Goal: Task Accomplishment & Management: Manage account settings

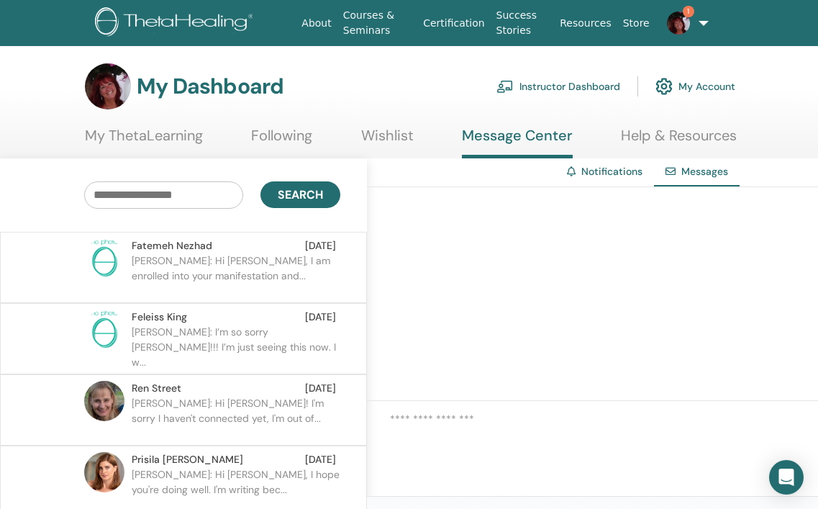
click at [215, 271] on p "Fatemeh: Hi Janet, I am enrolled into your manifestation and..." at bounding box center [236, 274] width 209 height 43
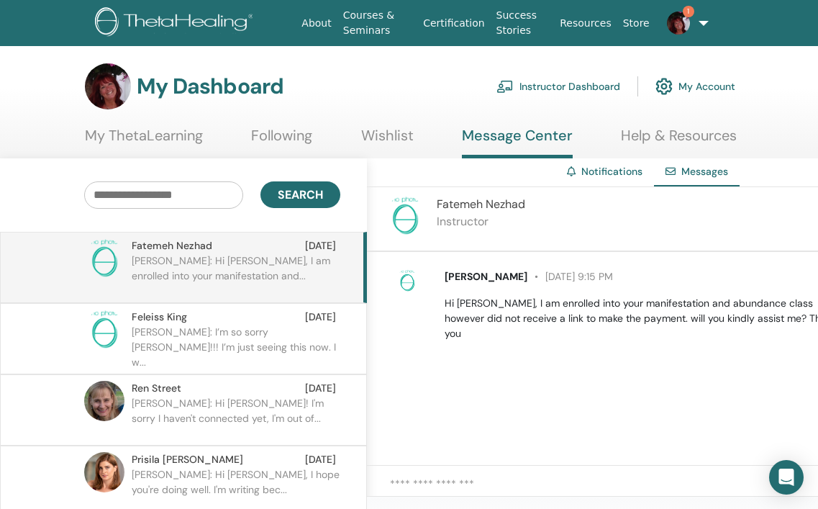
scroll to position [0, 45]
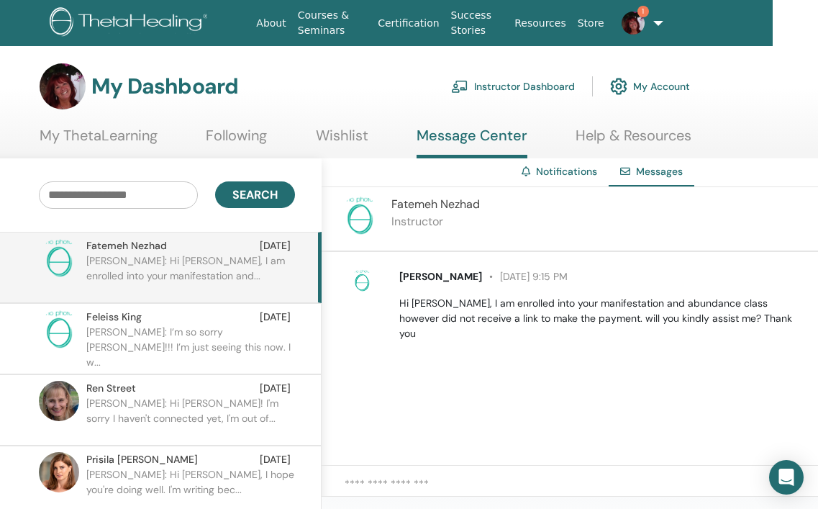
click at [463, 479] on textarea at bounding box center [582, 491] width 474 height 30
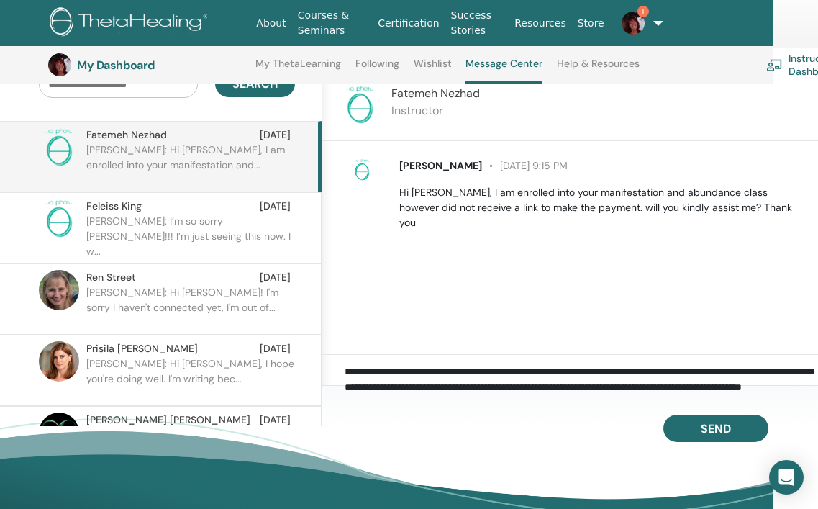
scroll to position [151, 45]
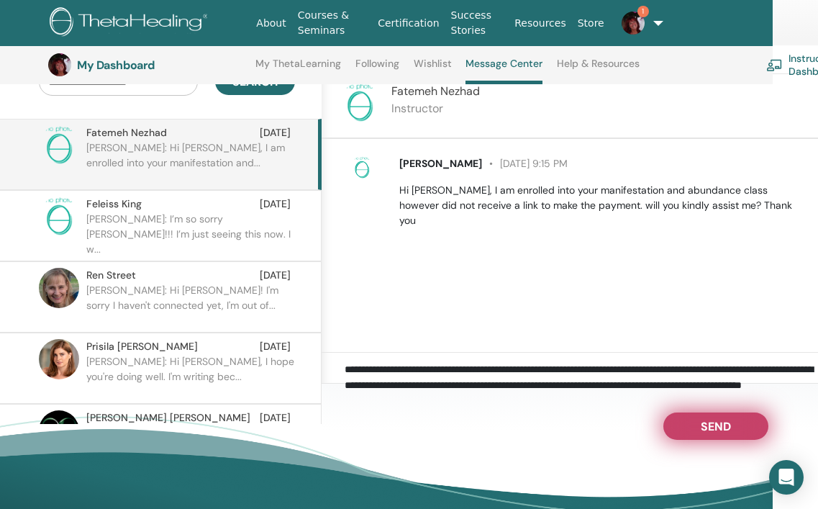
type textarea "**********"
click at [682, 425] on button "Send" at bounding box center [716, 425] width 105 height 27
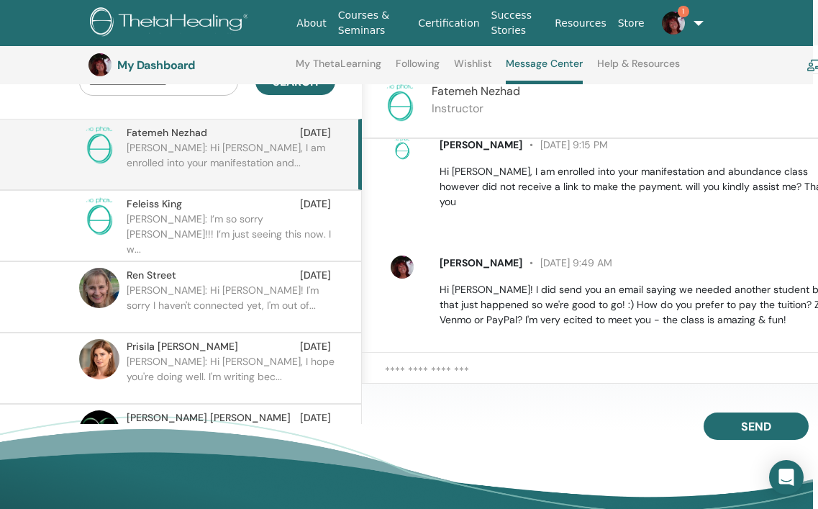
scroll to position [19, 0]
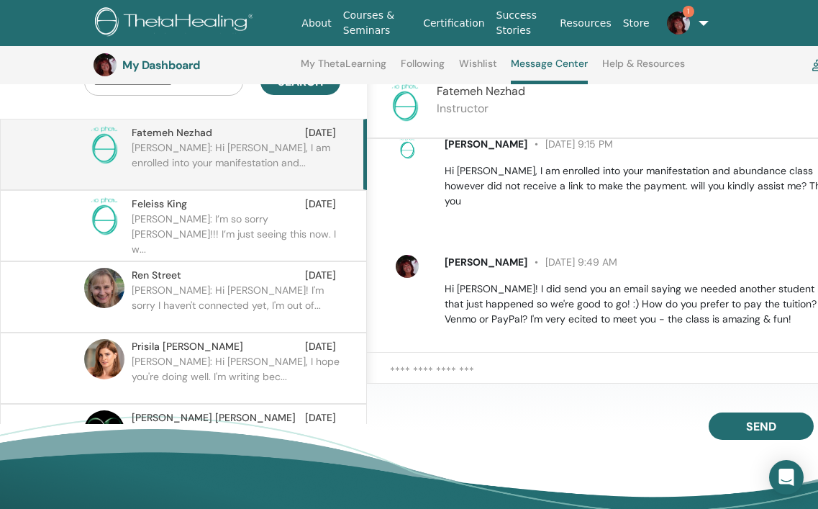
click at [674, 23] on img at bounding box center [678, 23] width 23 height 23
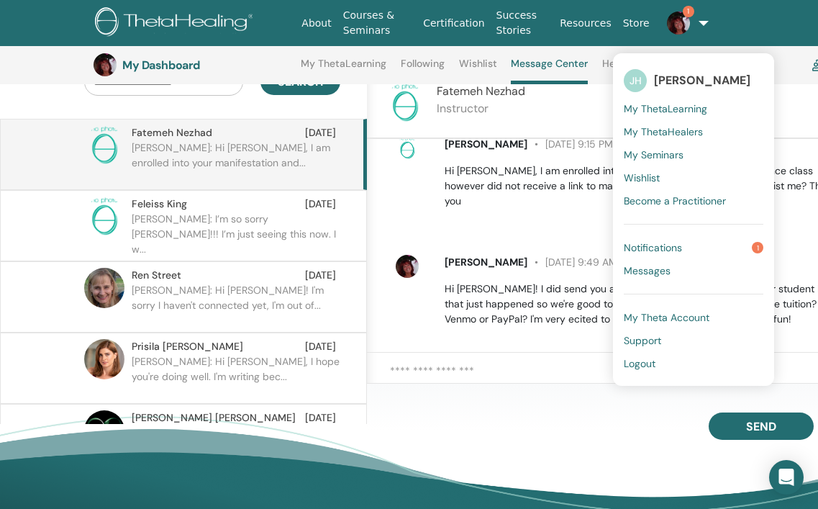
click at [656, 243] on span "Notifications" at bounding box center [653, 247] width 58 height 13
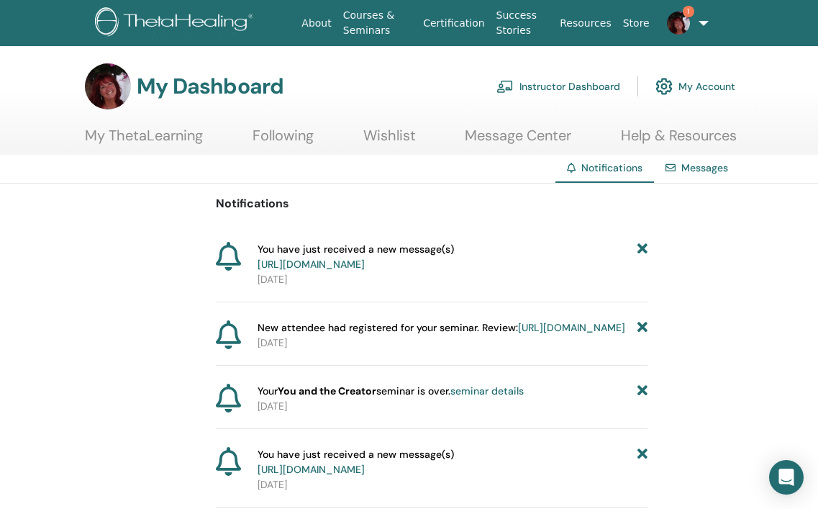
click at [335, 271] on span "You have just received a new message(s) [URL][DOMAIN_NAME]" at bounding box center [356, 257] width 196 height 30
click at [330, 261] on link "[URL][DOMAIN_NAME]" at bounding box center [311, 264] width 107 height 13
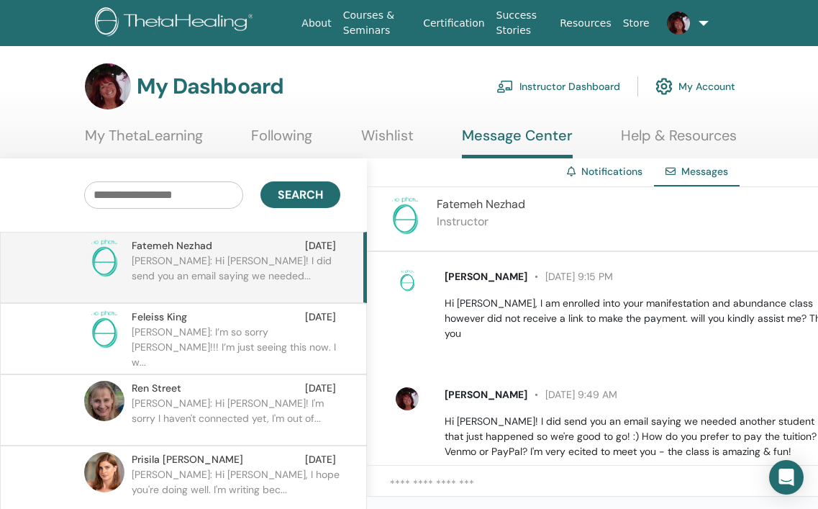
click at [610, 172] on link "Notifications" at bounding box center [611, 171] width 61 height 13
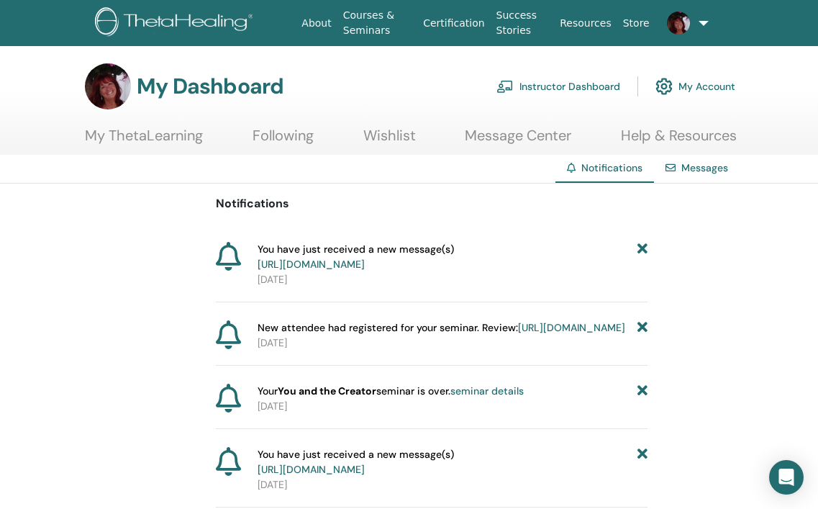
click at [359, 266] on link "https://member.thetahealing.com/message-center/messages/9c7a5ff2-b8a7-4326-a2d5…" at bounding box center [311, 264] width 107 height 13
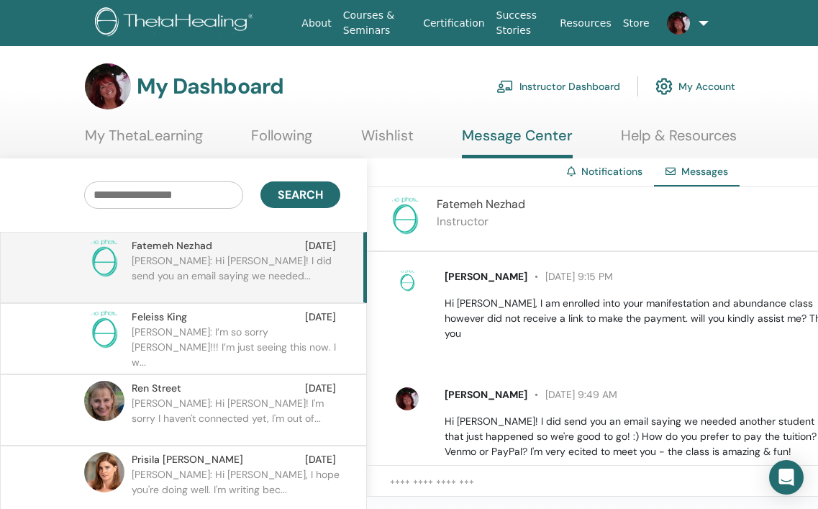
click at [551, 86] on link "Instructor Dashboard" at bounding box center [559, 87] width 124 height 32
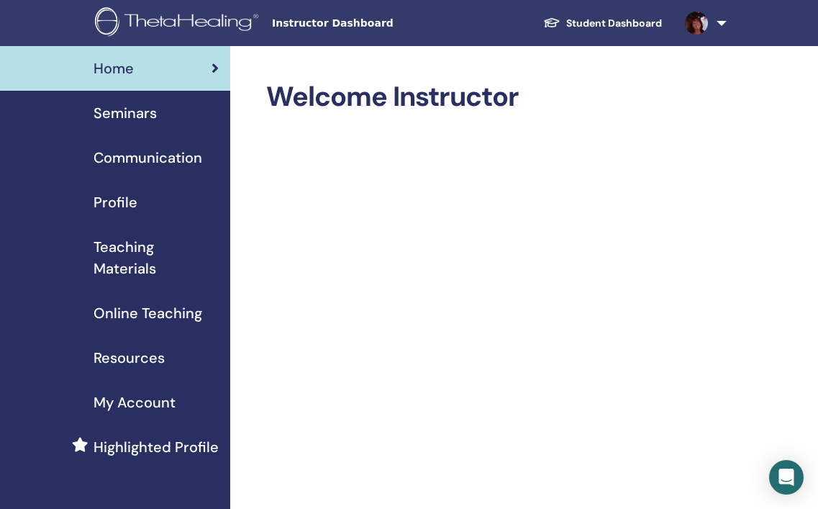
click at [142, 113] on span "Seminars" at bounding box center [125, 113] width 63 height 22
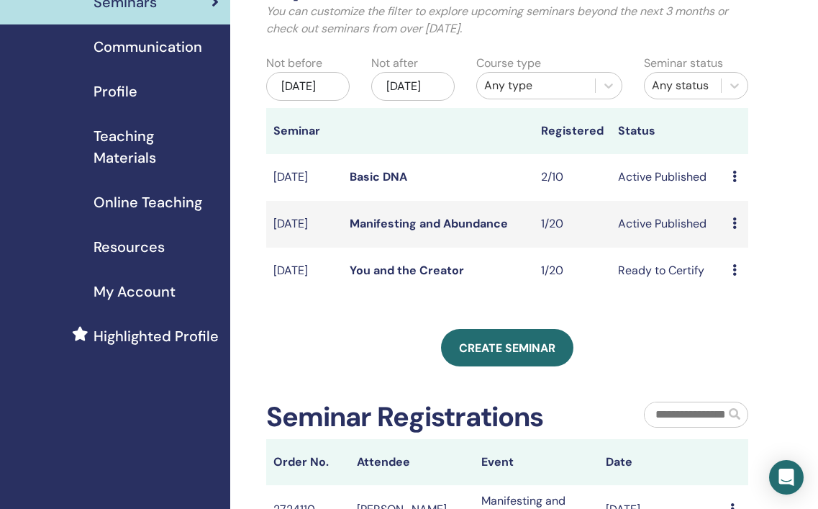
scroll to position [113, 0]
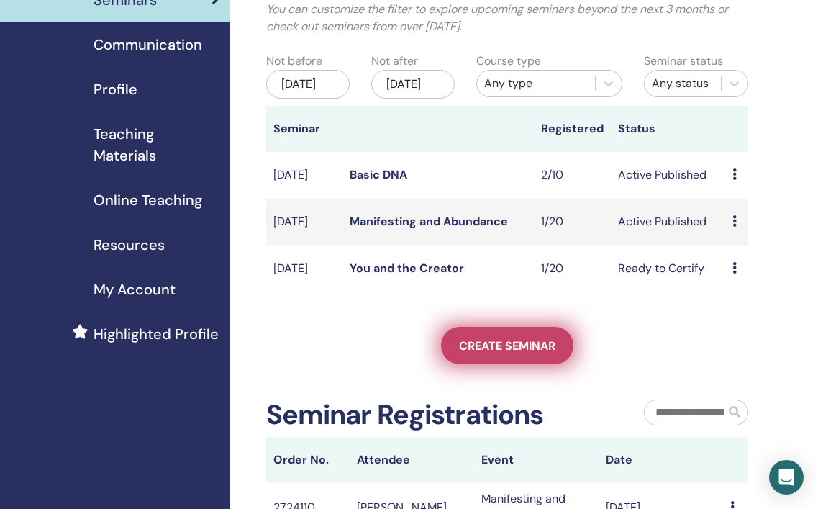
click at [507, 353] on span "Create seminar" at bounding box center [507, 345] width 96 height 15
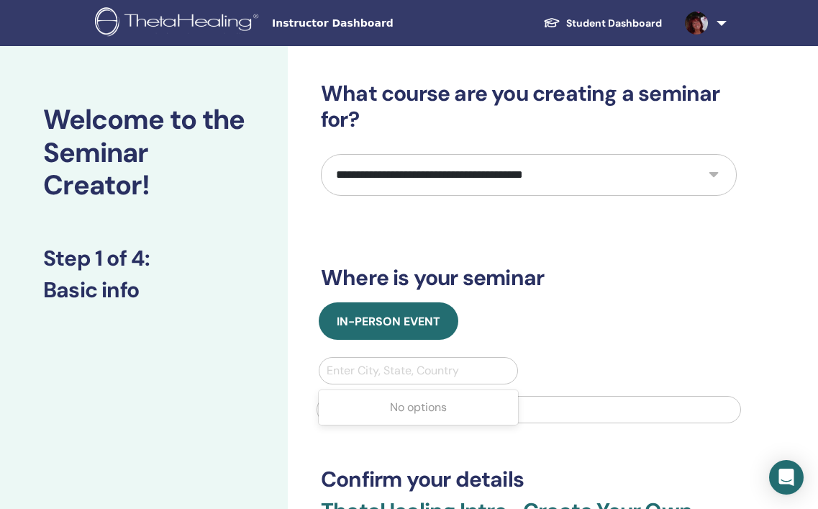
click at [433, 371] on div at bounding box center [419, 371] width 184 height 20
type input "*****"
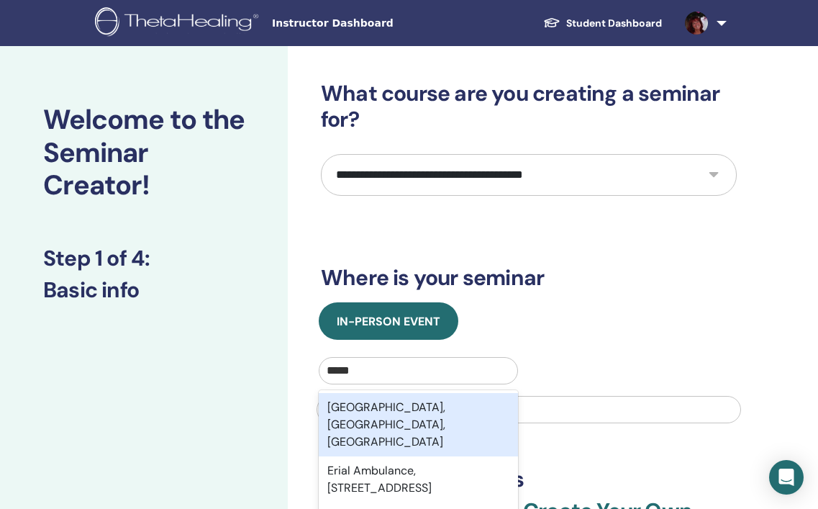
click at [409, 410] on div "Erial, NJ, USA" at bounding box center [418, 424] width 199 height 63
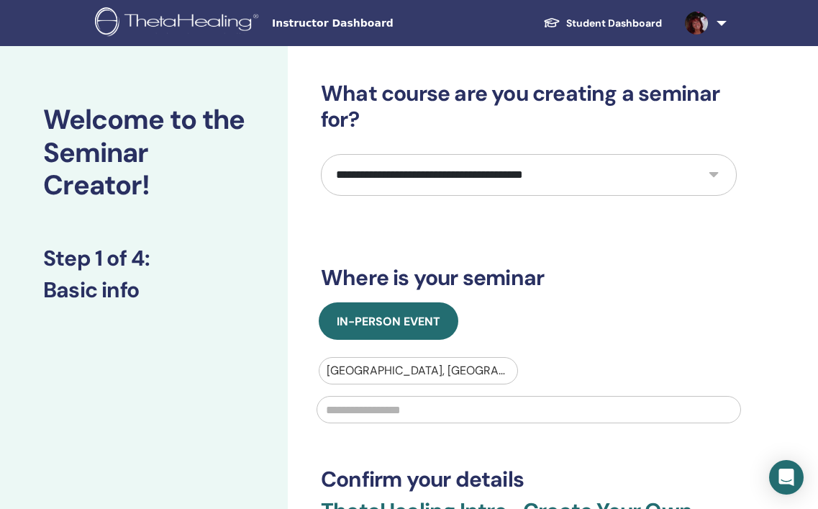
click at [712, 173] on select "**********" at bounding box center [529, 175] width 416 height 42
select select "**"
click at [321, 154] on select "**********" at bounding box center [529, 175] width 416 height 42
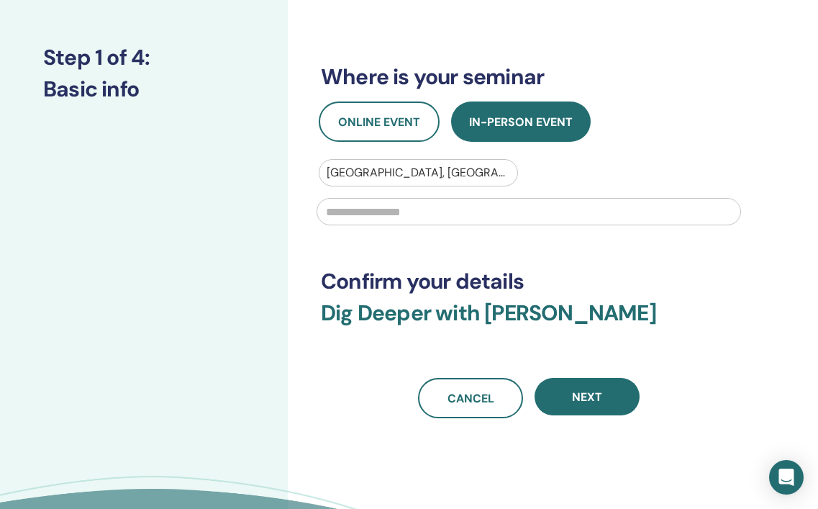
scroll to position [202, 0]
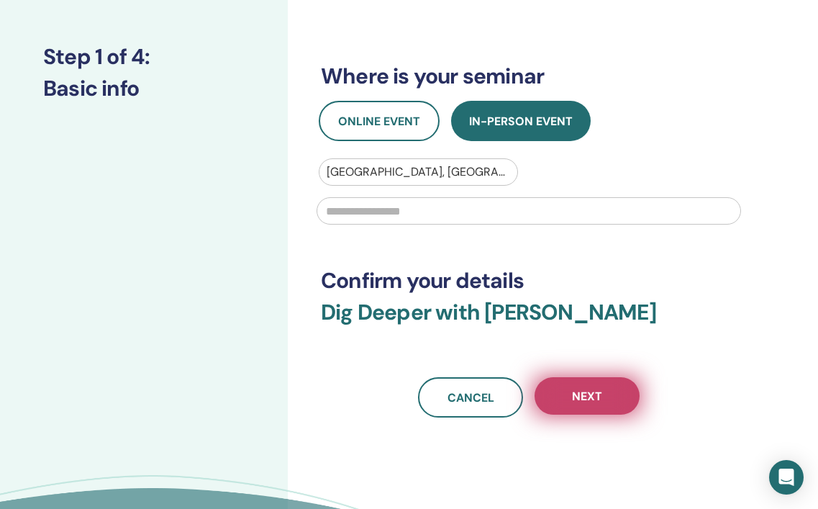
click at [597, 389] on span "Next" at bounding box center [587, 396] width 30 height 15
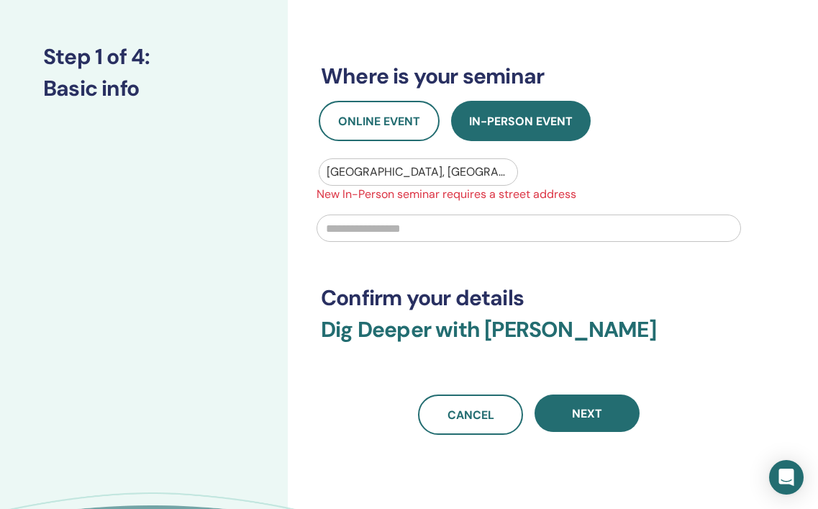
click at [327, 172] on input "text" at bounding box center [328, 171] width 3 height 17
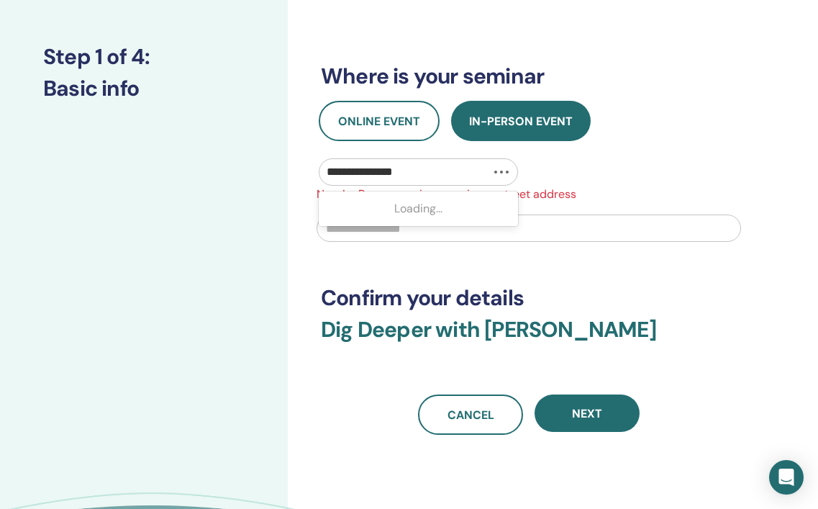
type input "**********"
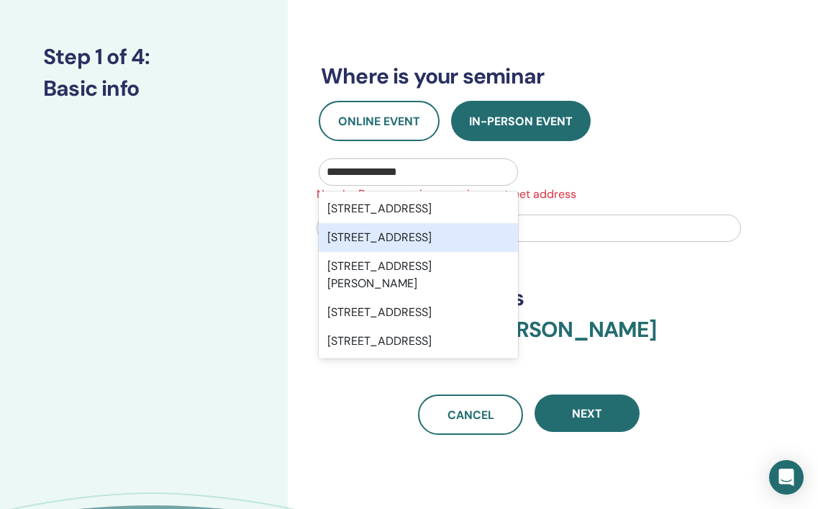
click at [356, 252] on div "9 Killington Ct, Sicklerville, NJ, 08081, USA" at bounding box center [418, 237] width 199 height 29
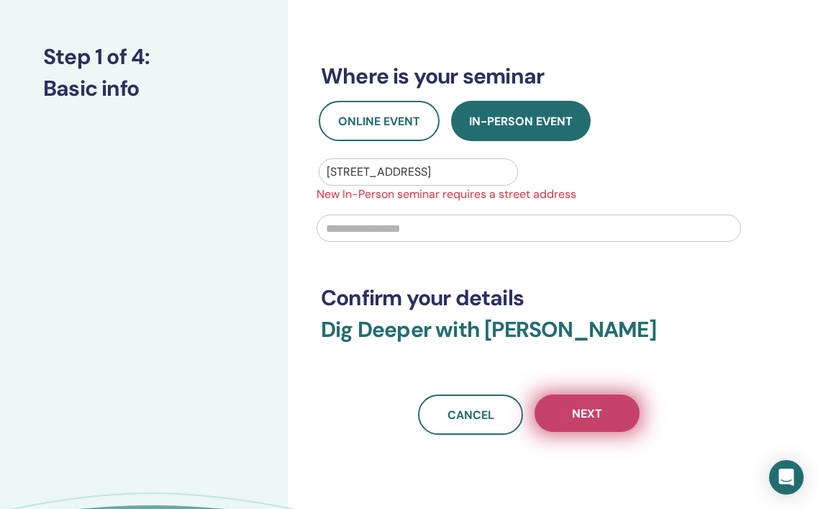
click at [586, 408] on span "Next" at bounding box center [587, 413] width 30 height 15
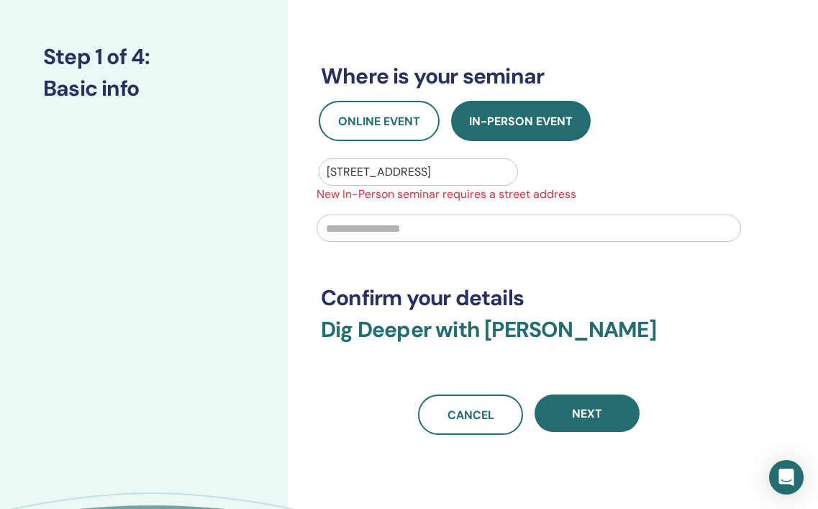
click at [531, 227] on input "text" at bounding box center [529, 227] width 425 height 27
type input "**********"
type input "*****"
type input "**********"
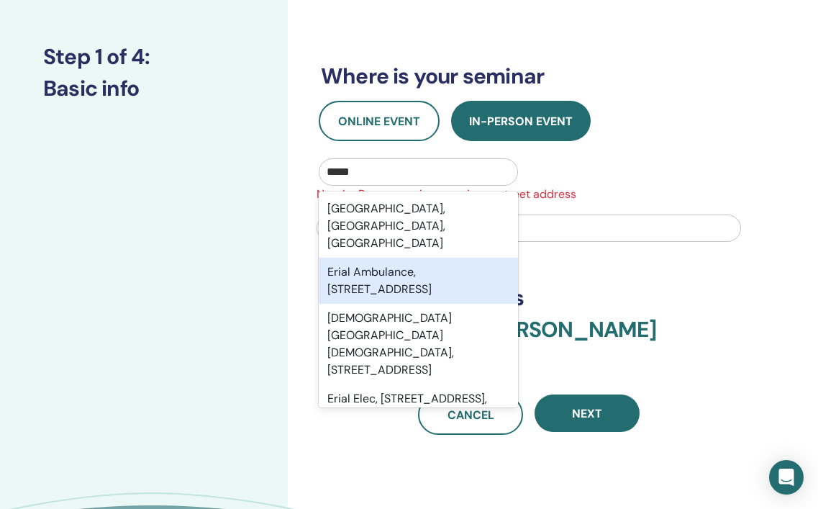
click at [574, 224] on input "**********" at bounding box center [529, 227] width 425 height 27
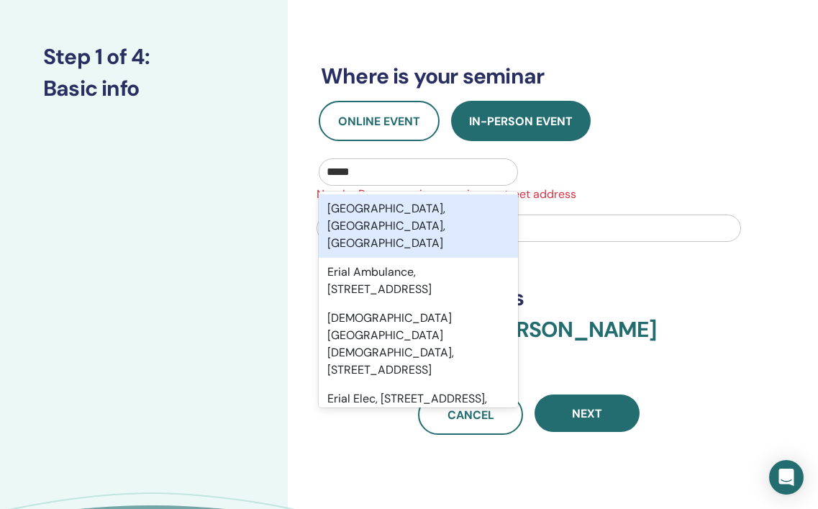
type input "**********"
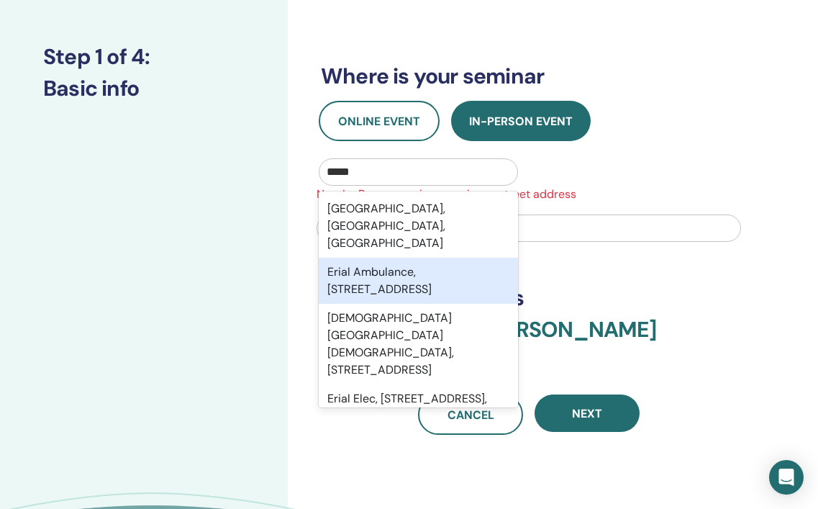
click at [651, 261] on div "**********" at bounding box center [529, 157] width 416 height 556
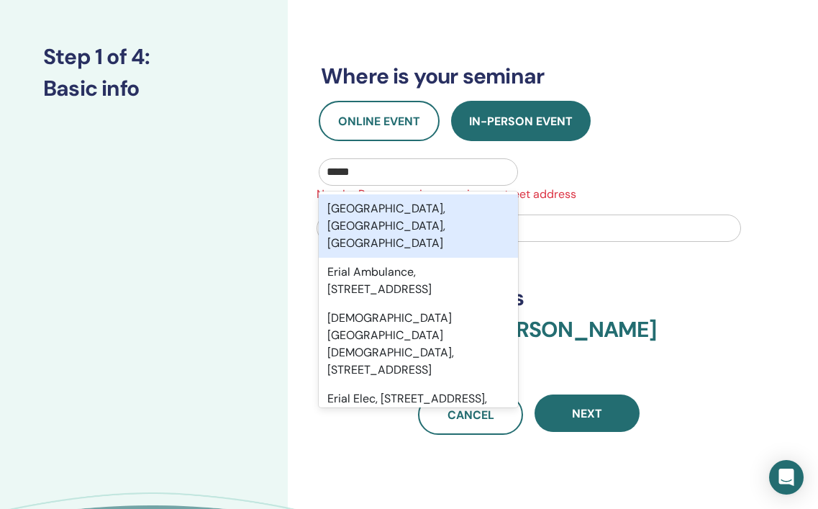
click at [353, 169] on div "*****" at bounding box center [419, 172] width 184 height 20
type input "*"
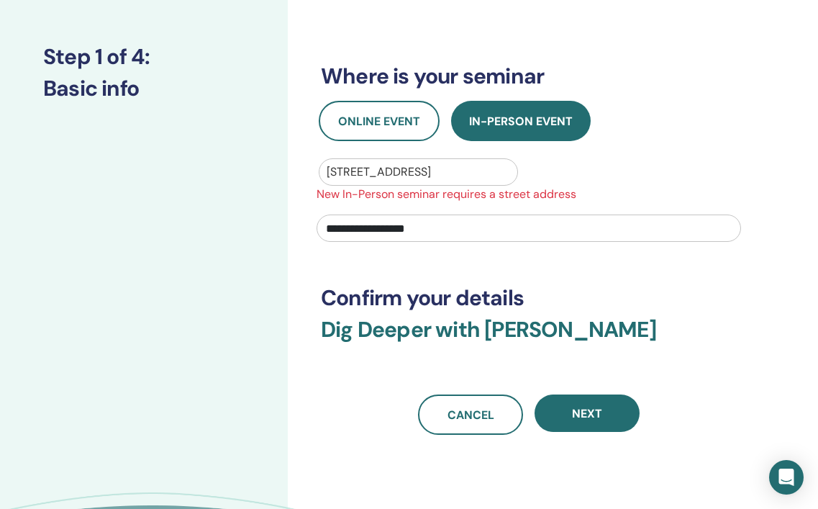
click at [438, 235] on input "**********" at bounding box center [529, 227] width 425 height 27
type input "**********"
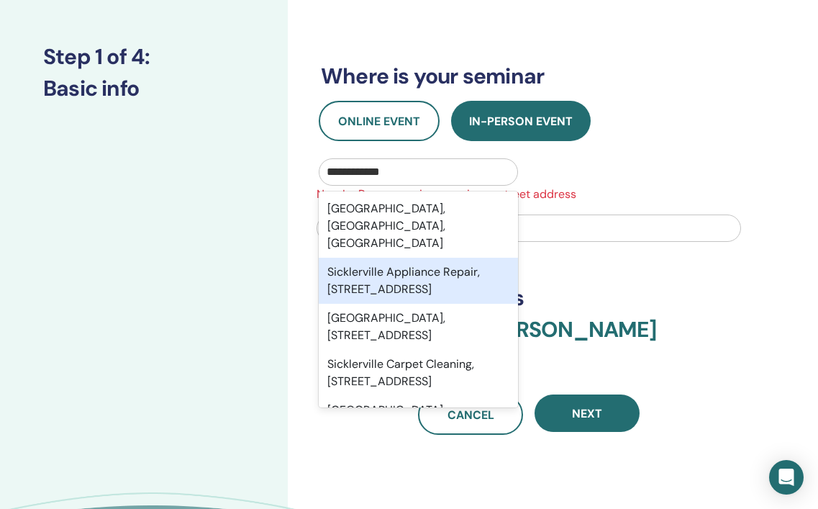
click at [661, 274] on div "**********" at bounding box center [529, 157] width 416 height 556
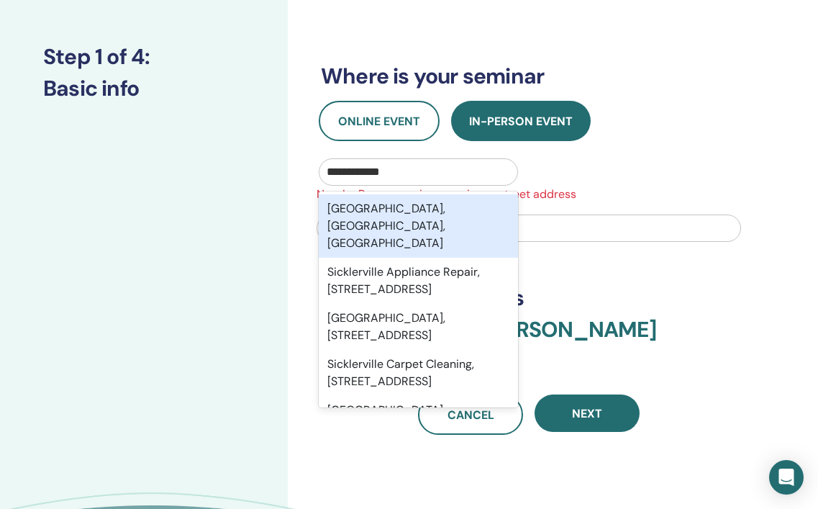
click at [456, 216] on div "Sicklerville, NJ, USA" at bounding box center [418, 225] width 199 height 63
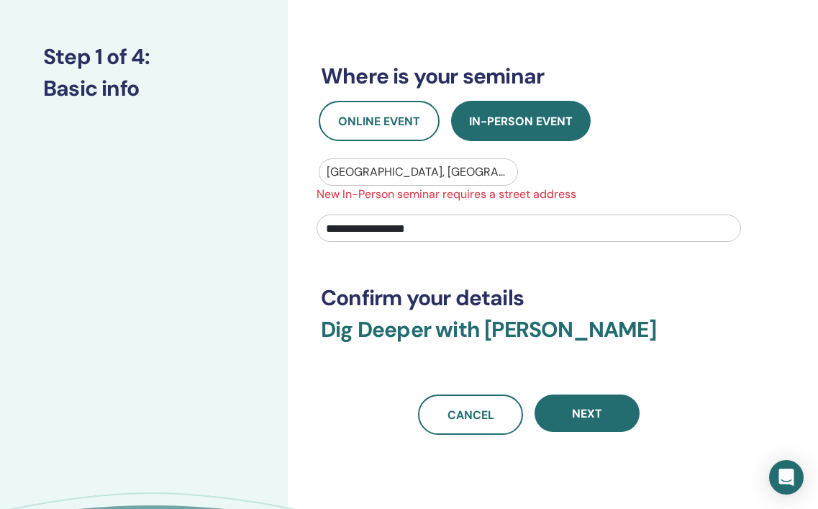
click at [480, 225] on input "**********" at bounding box center [529, 227] width 425 height 27
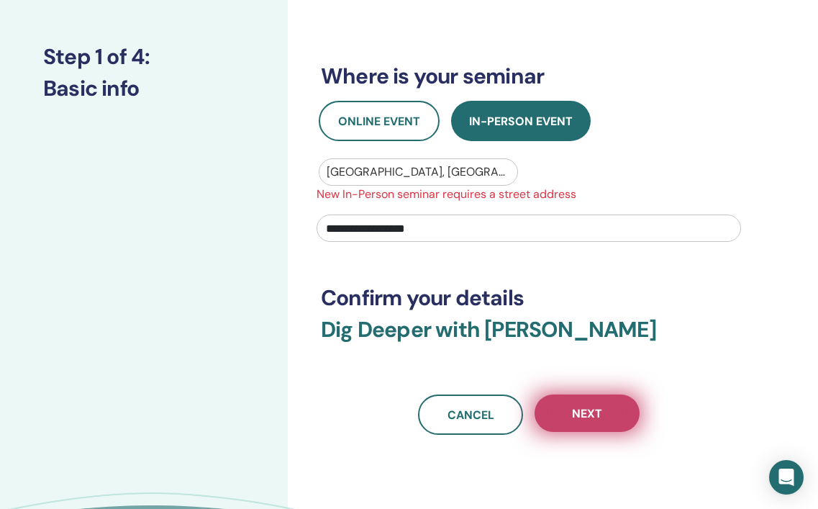
click at [558, 409] on button "Next" at bounding box center [587, 412] width 105 height 37
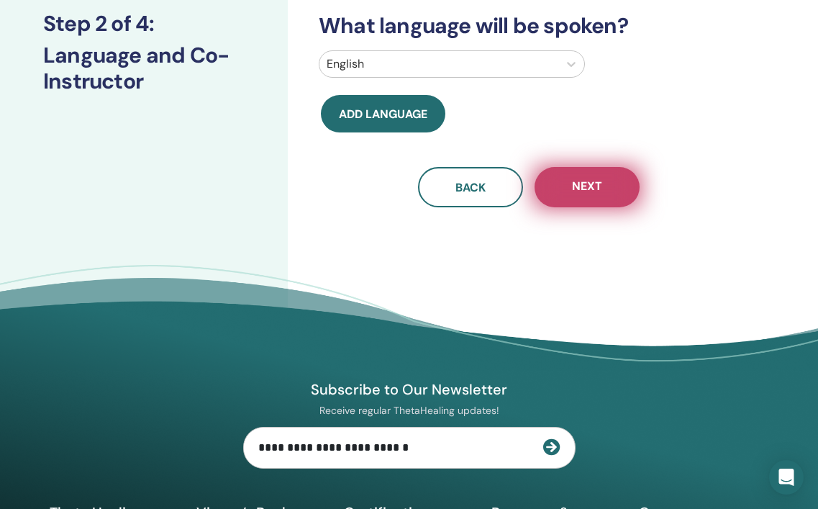
click at [598, 195] on span "Next" at bounding box center [587, 187] width 30 height 18
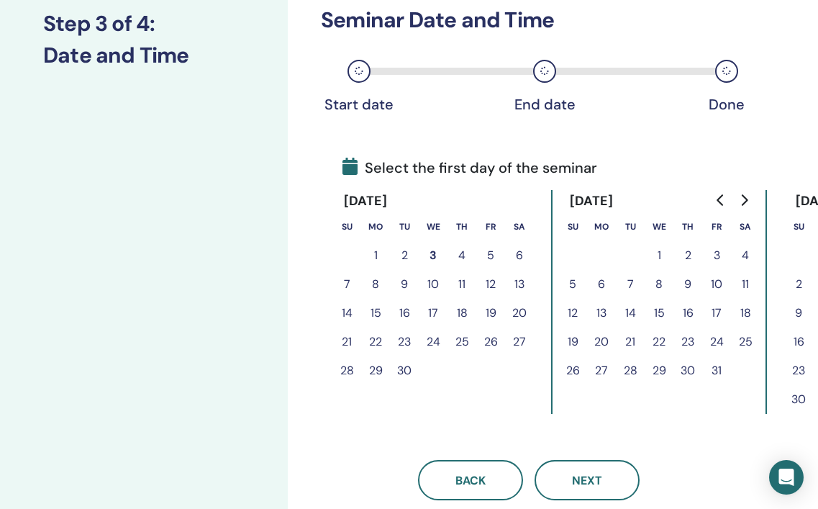
click at [463, 255] on button "4" at bounding box center [462, 255] width 29 height 29
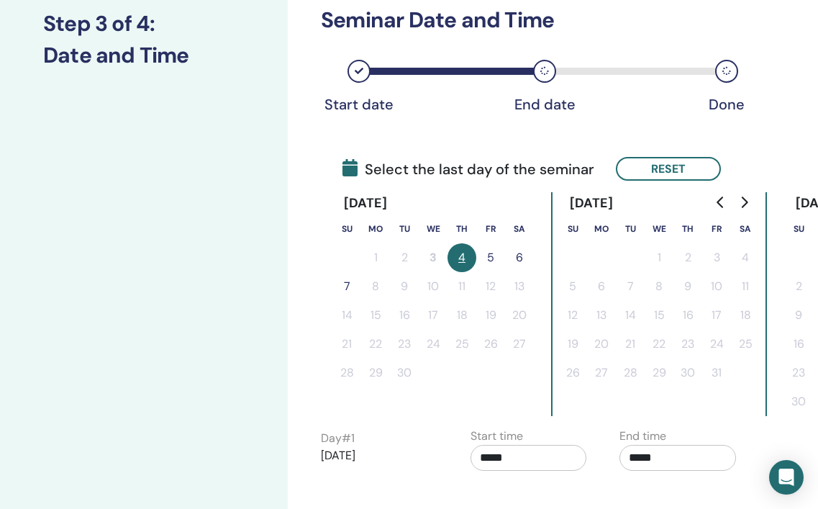
click at [492, 257] on button "5" at bounding box center [490, 257] width 29 height 29
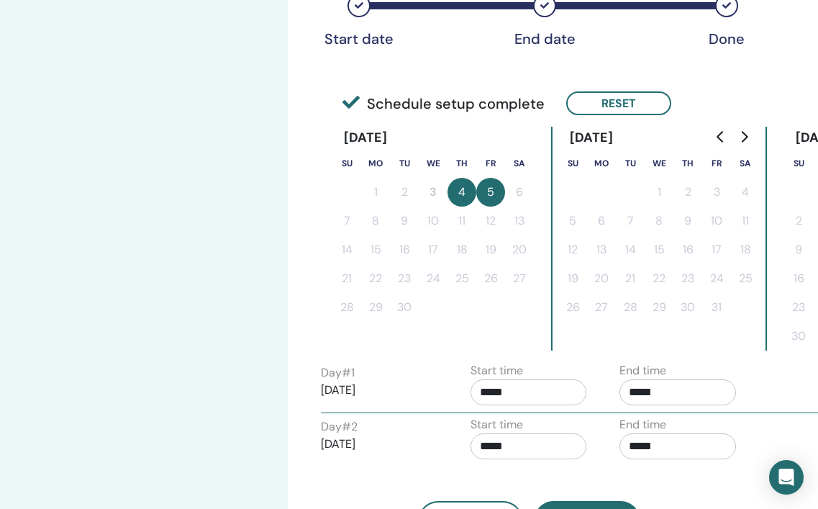
scroll to position [276, 0]
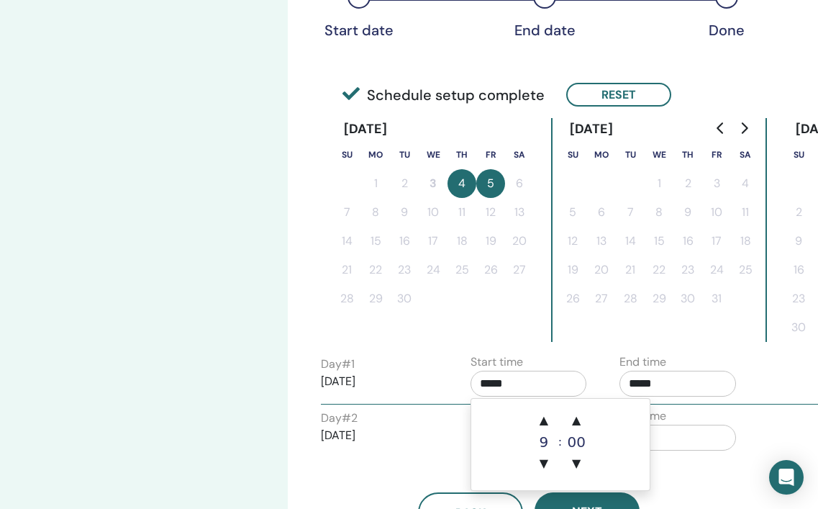
click at [493, 384] on input "*****" at bounding box center [529, 384] width 117 height 26
click at [546, 421] on span "▲" at bounding box center [544, 420] width 29 height 29
type input "*****"
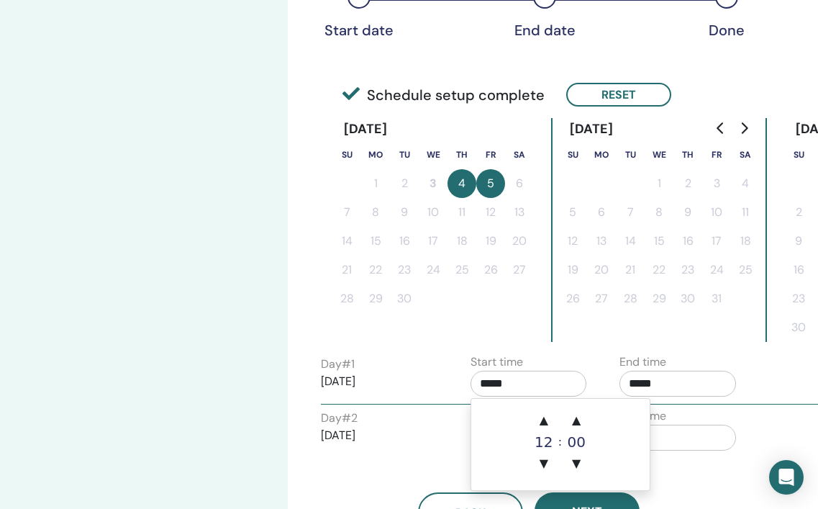
click at [662, 386] on input "*****" at bounding box center [678, 384] width 117 height 26
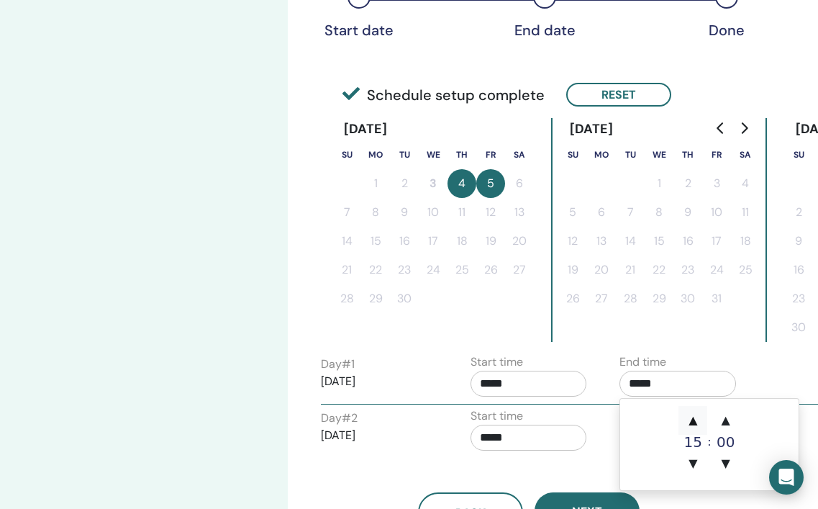
click at [694, 418] on span "▲" at bounding box center [693, 420] width 29 height 29
click at [723, 419] on span "▲" at bounding box center [726, 420] width 29 height 29
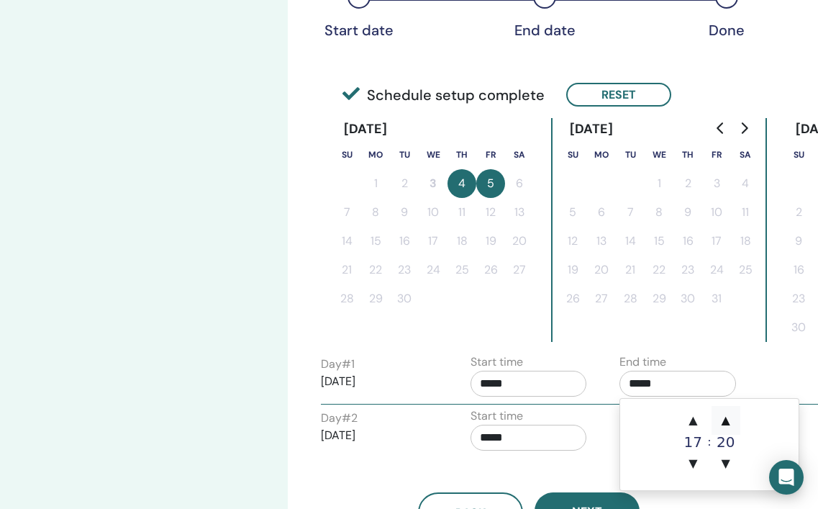
click at [723, 419] on span "▲" at bounding box center [726, 420] width 29 height 29
click at [725, 459] on span "▼" at bounding box center [726, 463] width 29 height 29
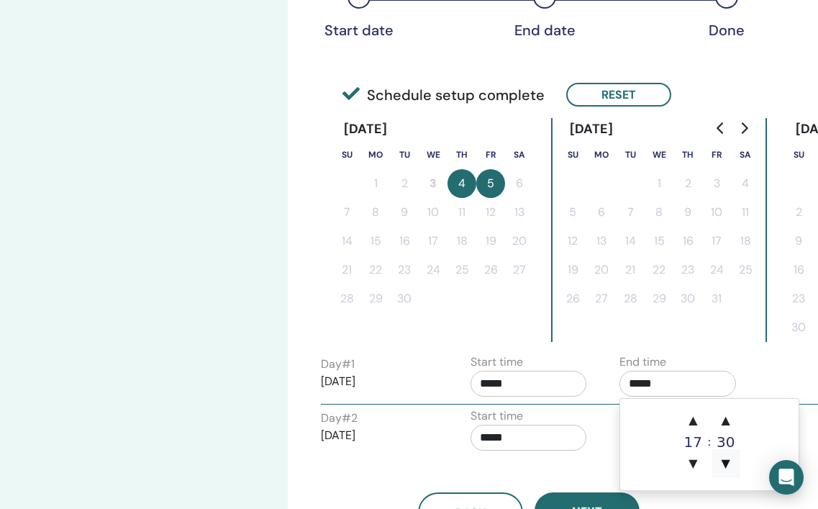
type input "*****"
click at [555, 438] on input "*****" at bounding box center [529, 438] width 117 height 26
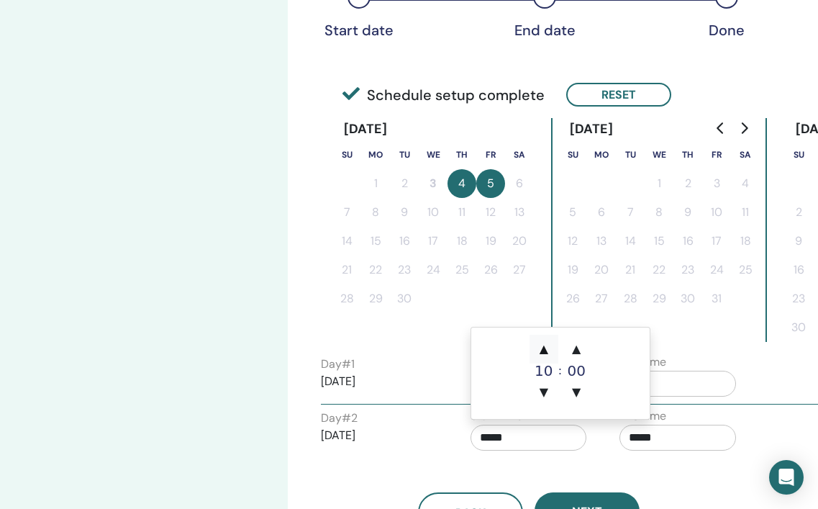
click at [546, 348] on span "▲" at bounding box center [544, 349] width 29 height 29
click at [543, 389] on span "▼" at bounding box center [544, 392] width 29 height 29
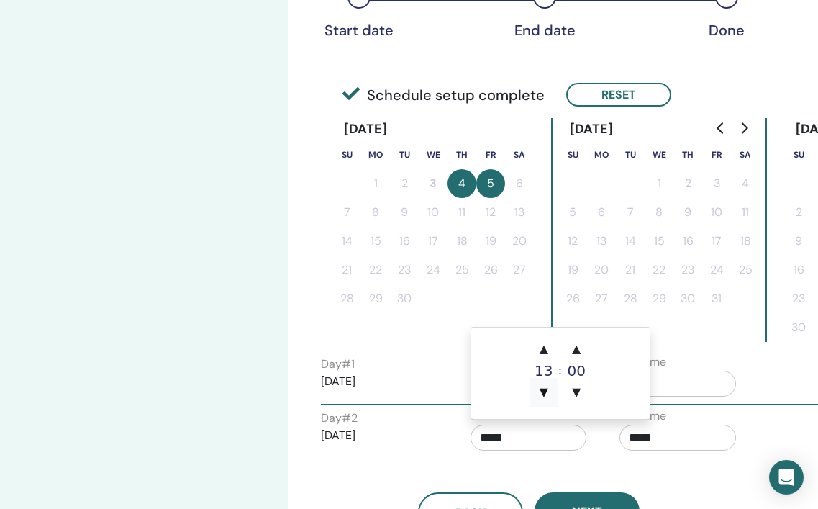
type input "*****"
click at [689, 440] on input "*****" at bounding box center [678, 438] width 117 height 26
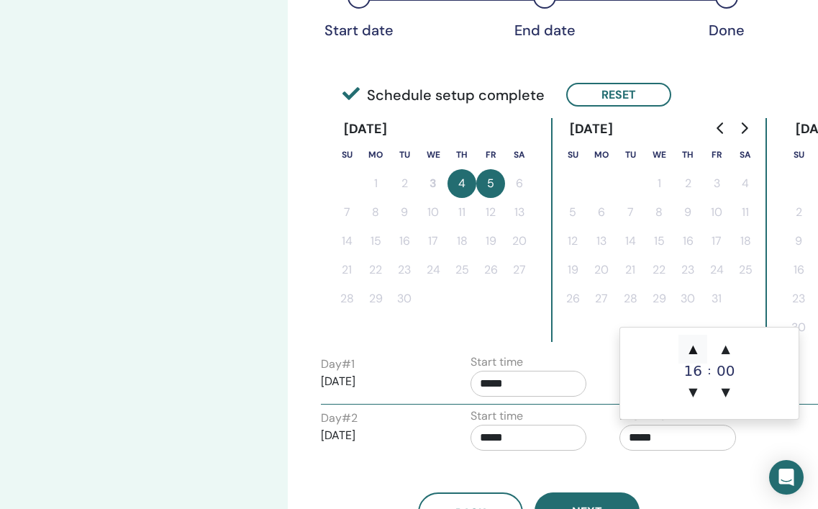
click at [695, 351] on span "▲" at bounding box center [693, 349] width 29 height 29
click at [727, 349] on span "▲" at bounding box center [726, 349] width 29 height 29
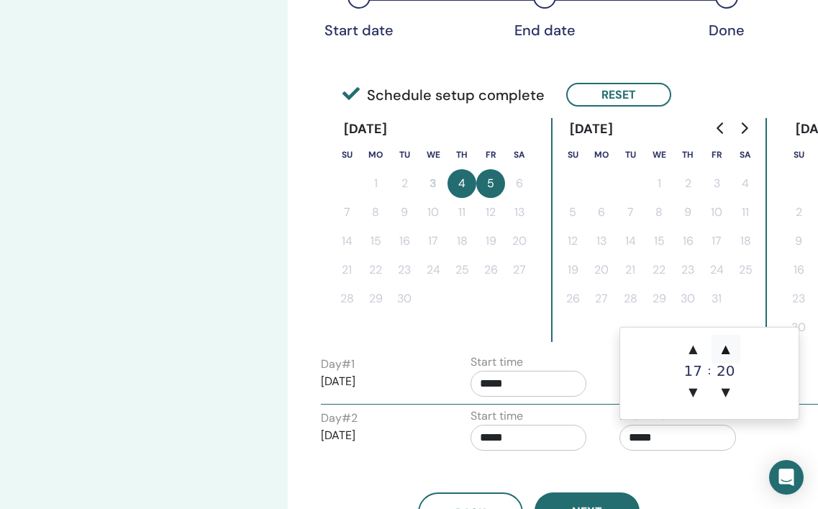
click at [727, 349] on span "▲" at bounding box center [726, 349] width 29 height 29
click at [723, 389] on span "▼" at bounding box center [726, 392] width 29 height 29
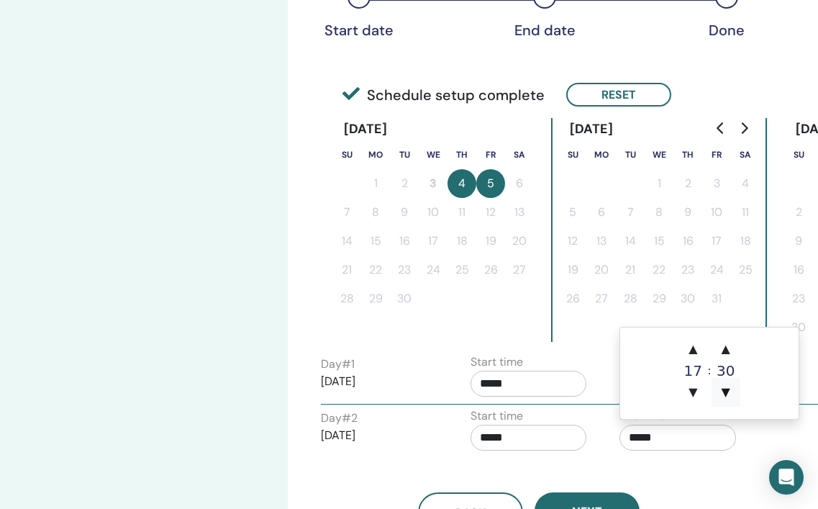
type input "*****"
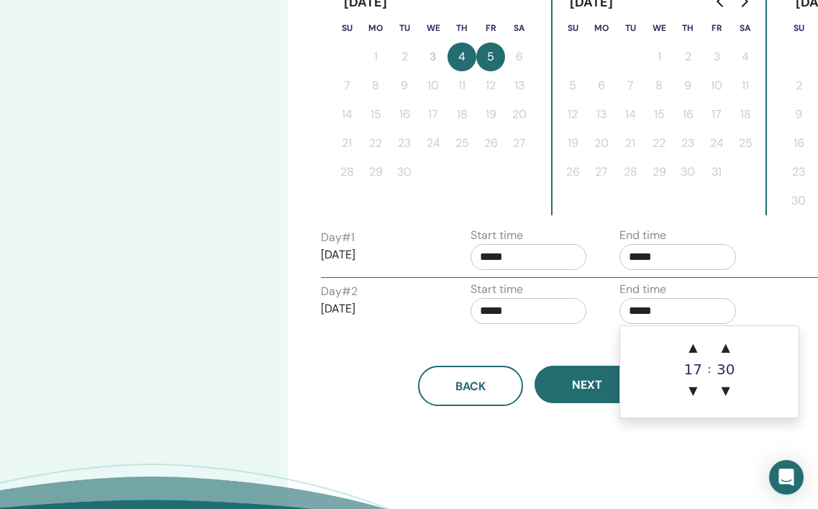
scroll to position [403, 0]
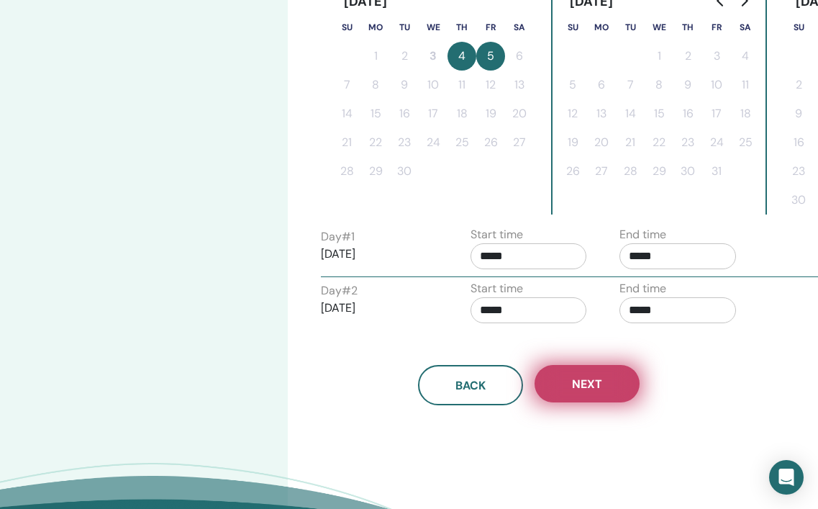
click at [579, 392] on button "Next" at bounding box center [587, 383] width 105 height 37
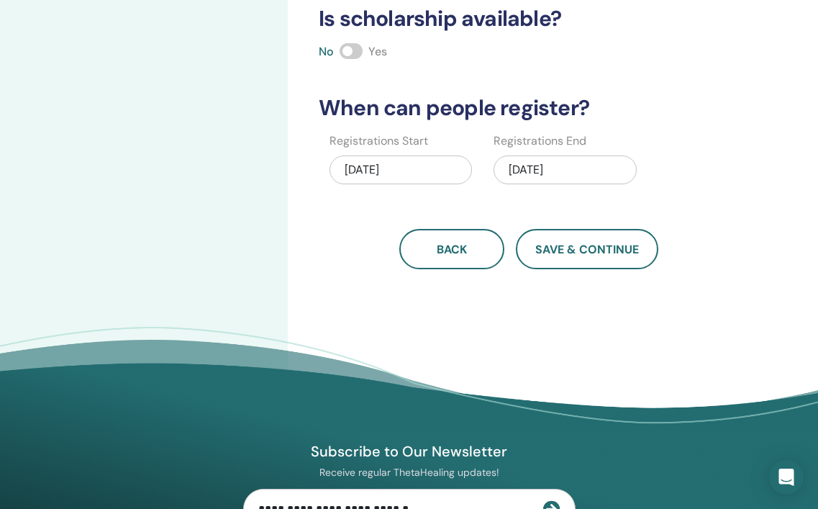
click at [540, 169] on div "09/05/2025" at bounding box center [565, 169] width 142 height 29
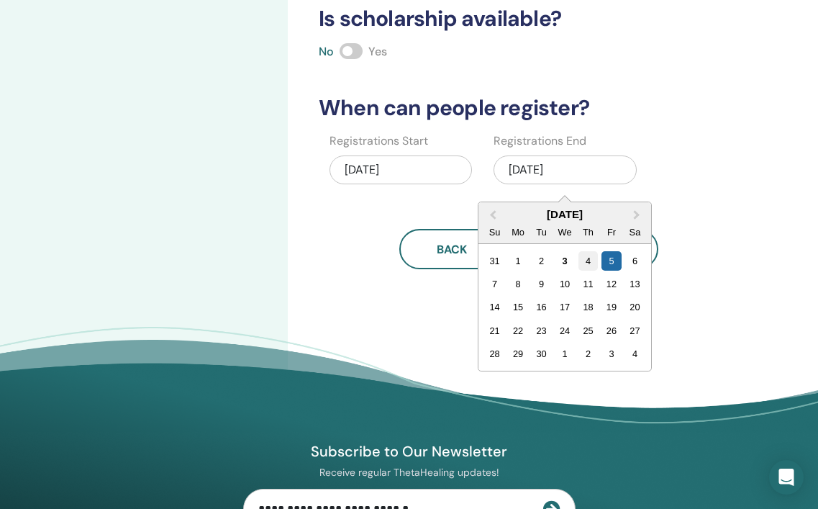
click at [587, 261] on div "4" at bounding box center [588, 260] width 19 height 19
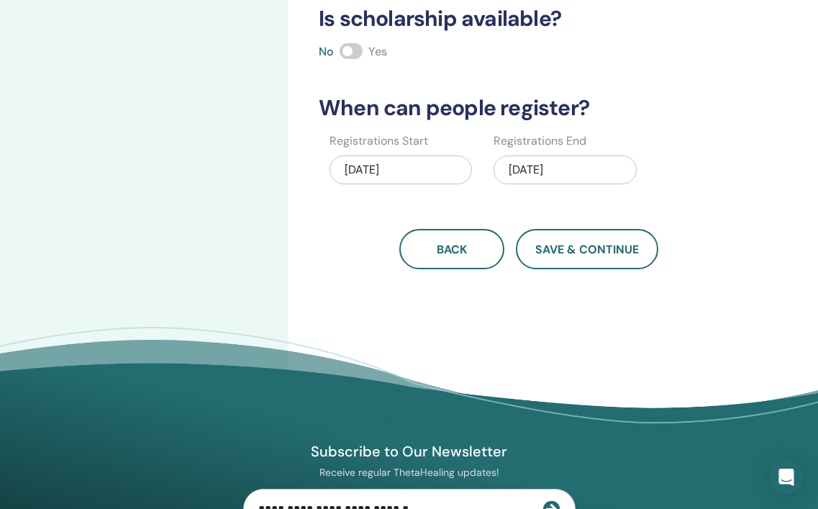
click at [539, 170] on div "09/04/2025" at bounding box center [565, 169] width 142 height 29
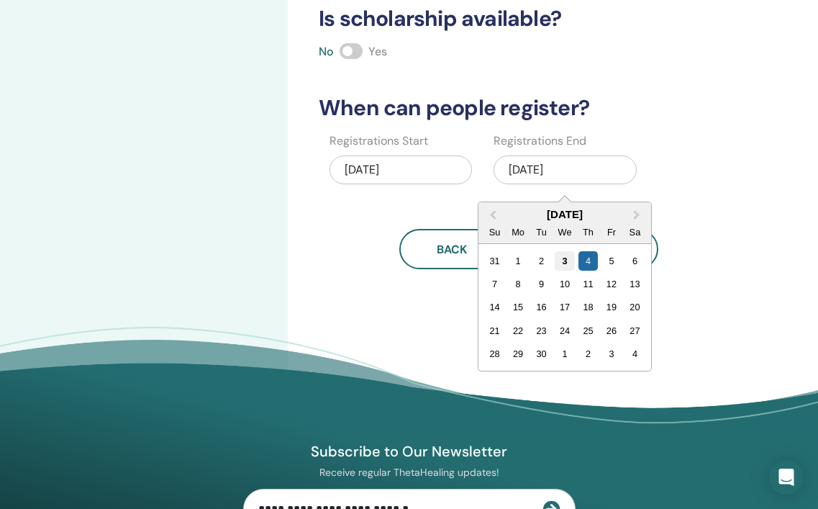
click at [564, 261] on div "3" at bounding box center [565, 260] width 19 height 19
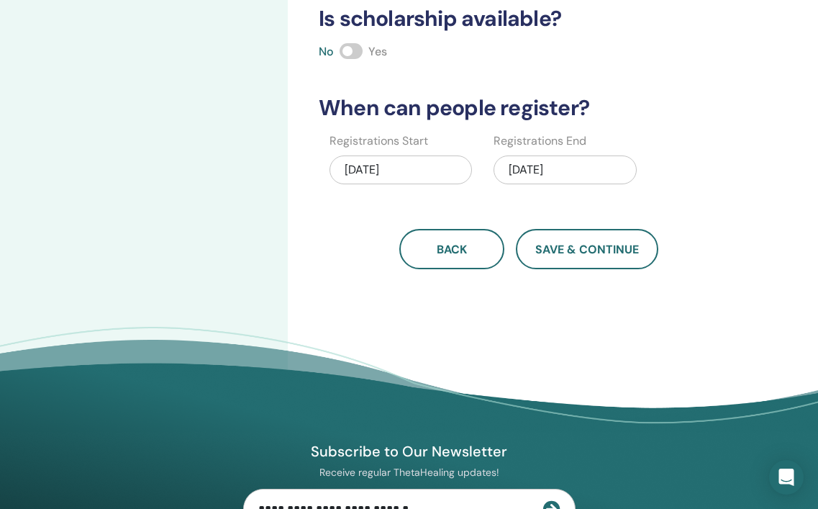
click at [543, 168] on div "09/03/2025" at bounding box center [565, 169] width 142 height 29
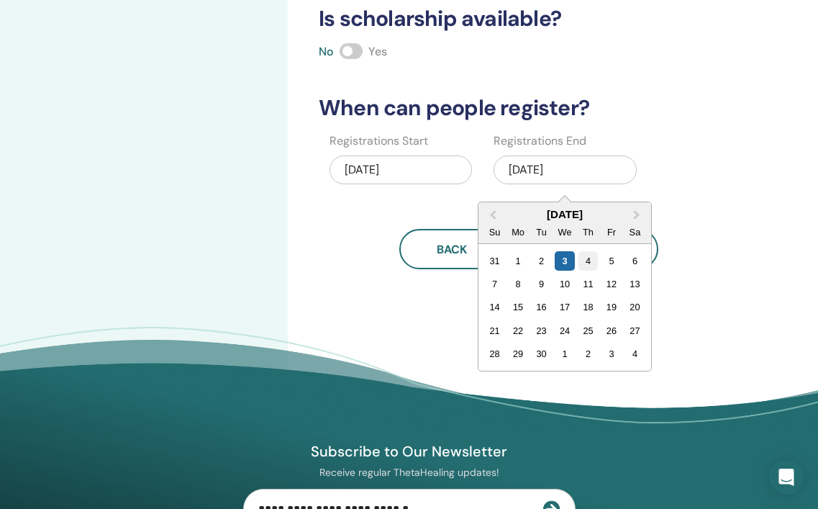
click at [587, 260] on div "4" at bounding box center [588, 260] width 19 height 19
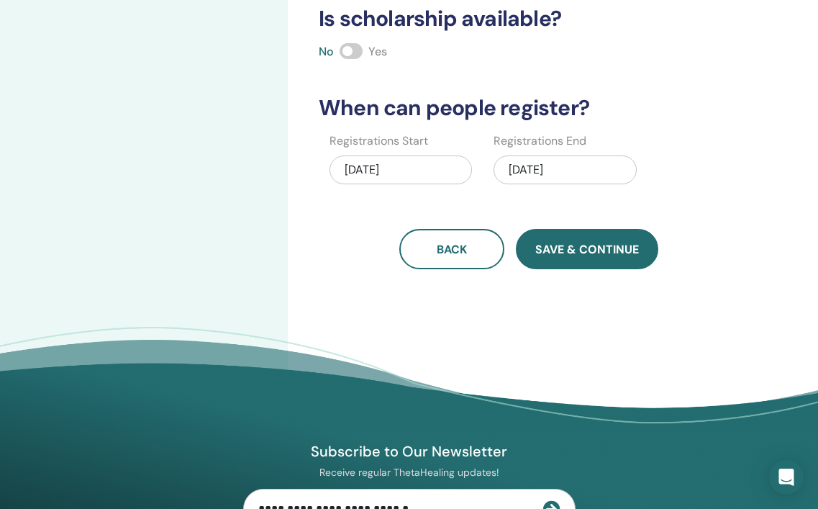
click at [583, 242] on span "Save & Continue" at bounding box center [587, 249] width 104 height 15
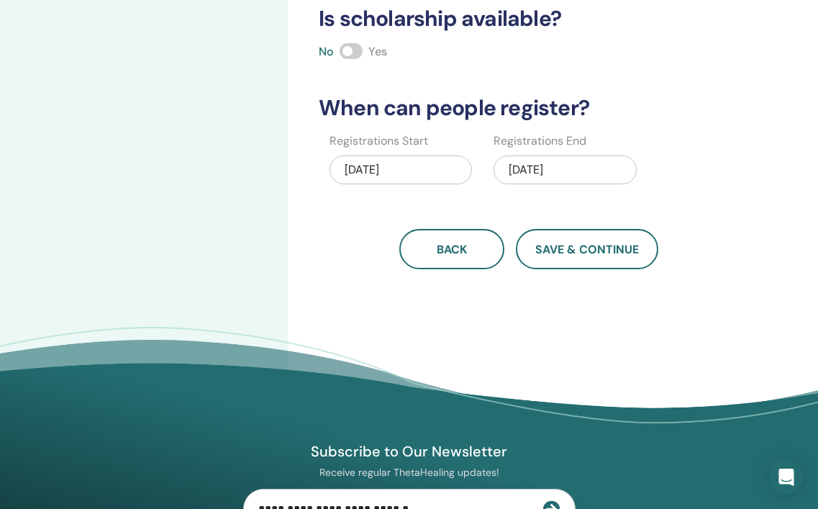
click at [353, 53] on span at bounding box center [351, 51] width 23 height 16
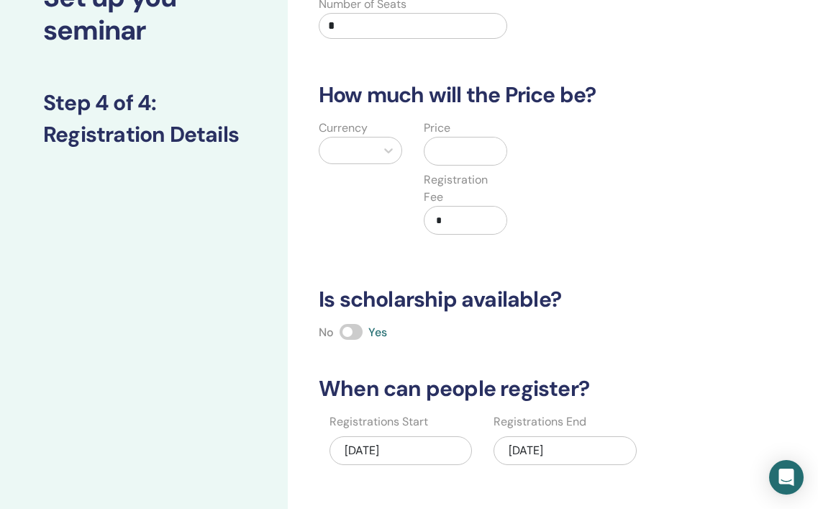
scroll to position [0, 0]
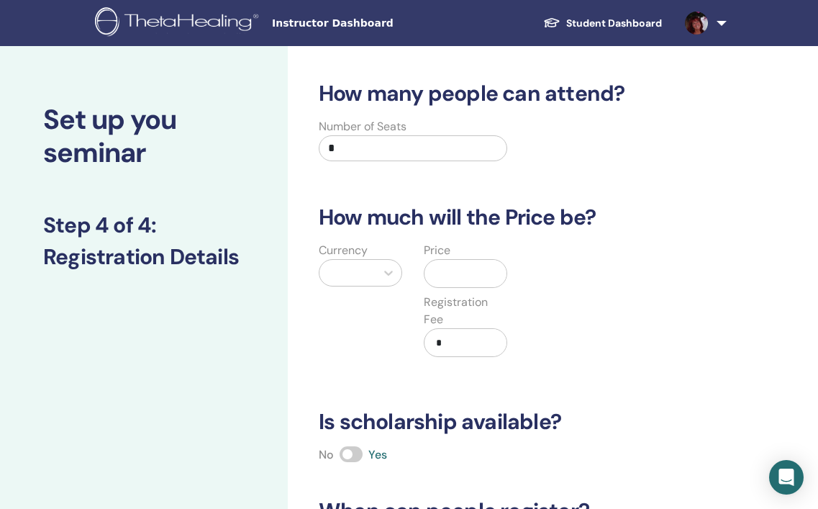
click at [335, 155] on input "*" at bounding box center [413, 148] width 189 height 26
type input "*"
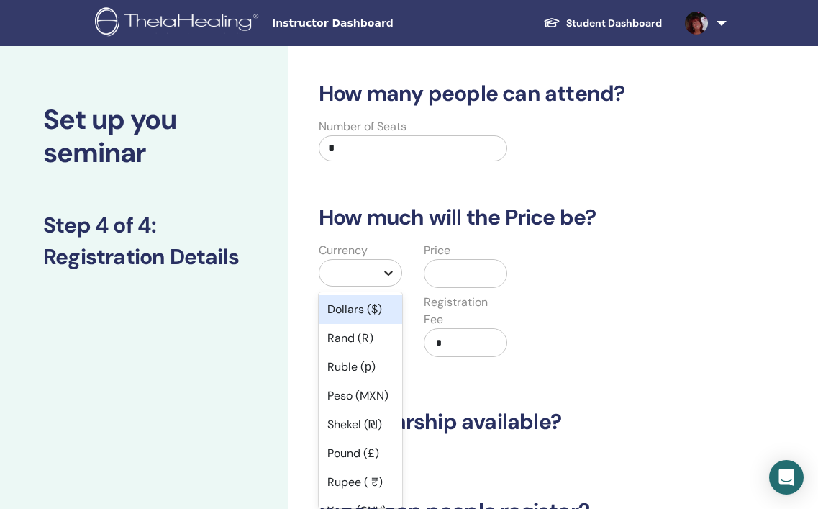
click at [390, 272] on icon at bounding box center [388, 273] width 14 height 14
click at [378, 312] on div "Dollars ($)" at bounding box center [360, 309] width 83 height 29
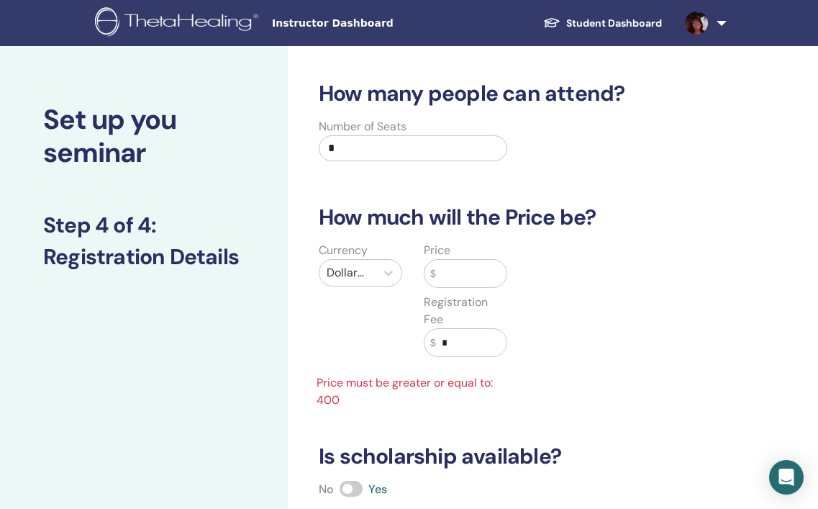
click at [474, 274] on input "text" at bounding box center [471, 273] width 71 height 27
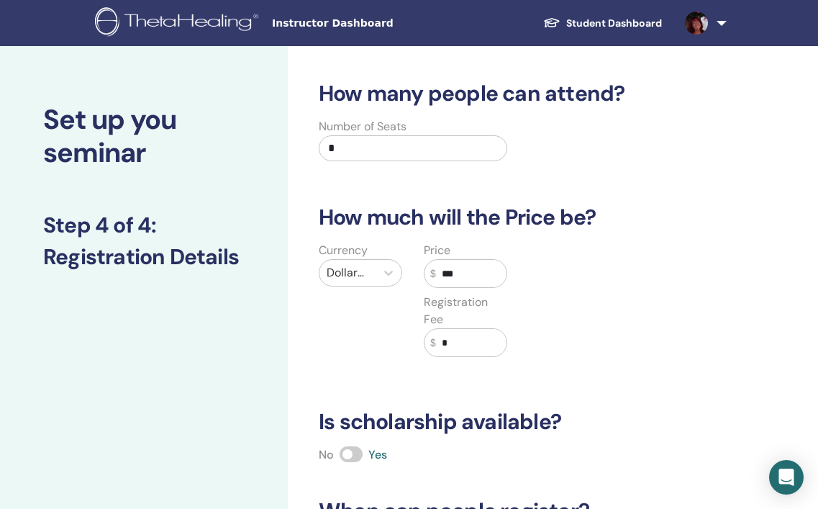
type input "***"
drag, startPoint x: 454, startPoint y: 350, endPoint x: 446, endPoint y: 345, distance: 9.0
click at [446, 345] on input "*" at bounding box center [471, 342] width 71 height 27
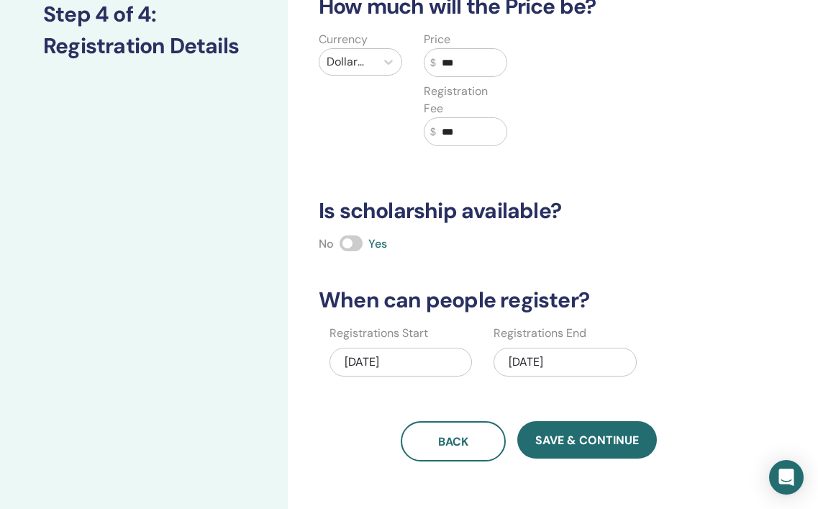
scroll to position [212, 0]
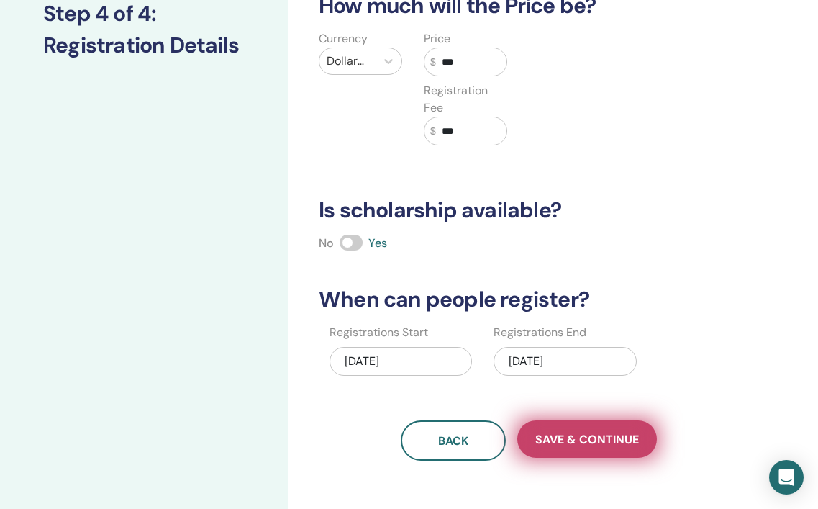
type input "***"
click at [585, 436] on span "Save & Continue" at bounding box center [587, 439] width 104 height 15
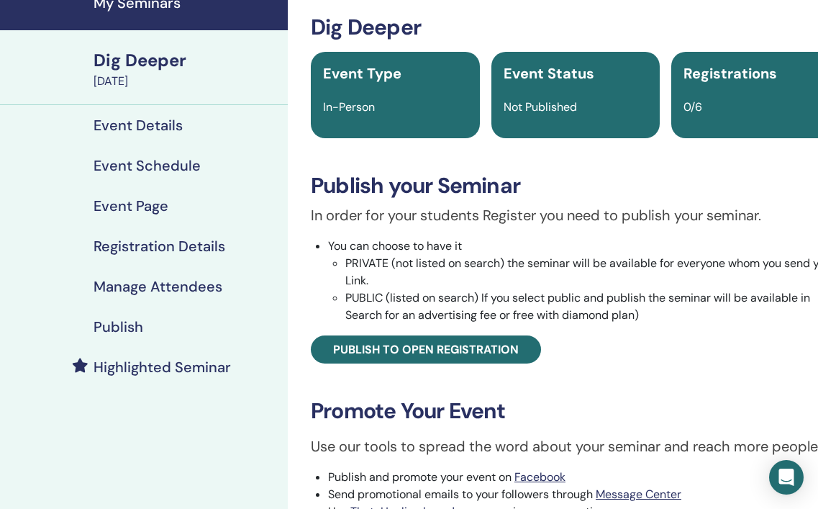
scroll to position [68, 0]
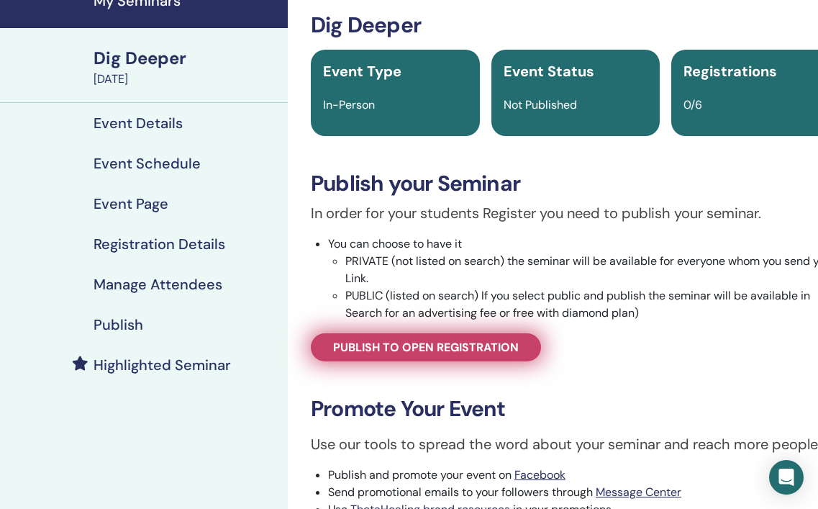
click at [410, 348] on span "Publish to open registration" at bounding box center [426, 347] width 186 height 15
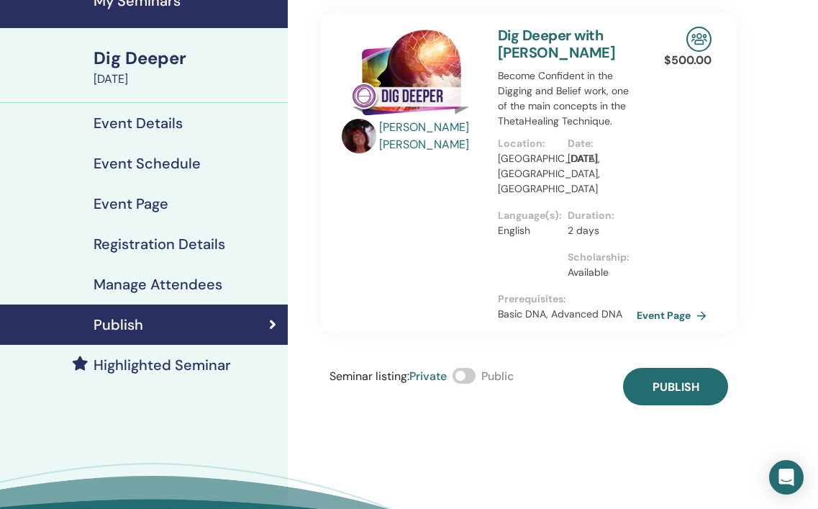
click at [466, 377] on span at bounding box center [464, 376] width 23 height 16
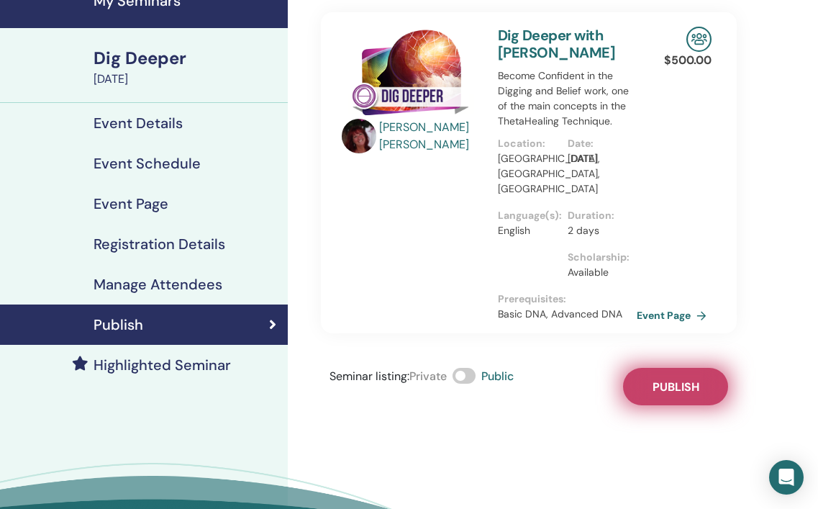
click at [695, 389] on span "Publish" at bounding box center [676, 386] width 47 height 15
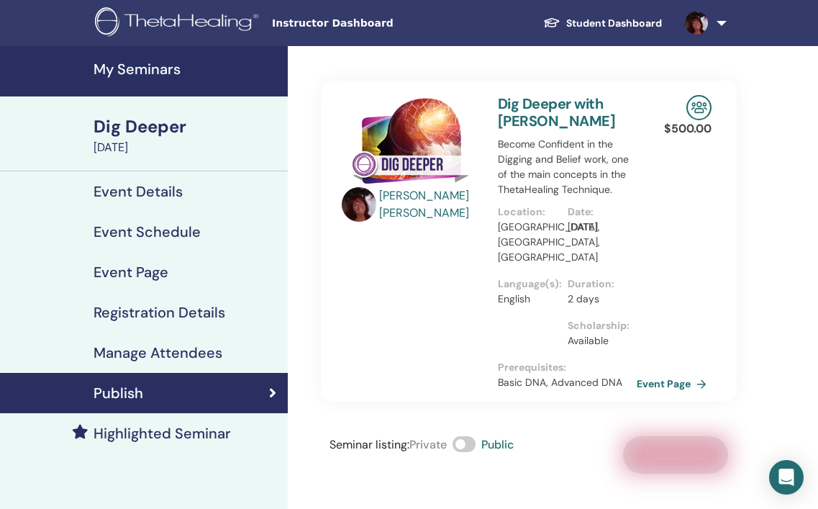
click at [171, 317] on h4 "Registration Details" at bounding box center [160, 312] width 132 height 17
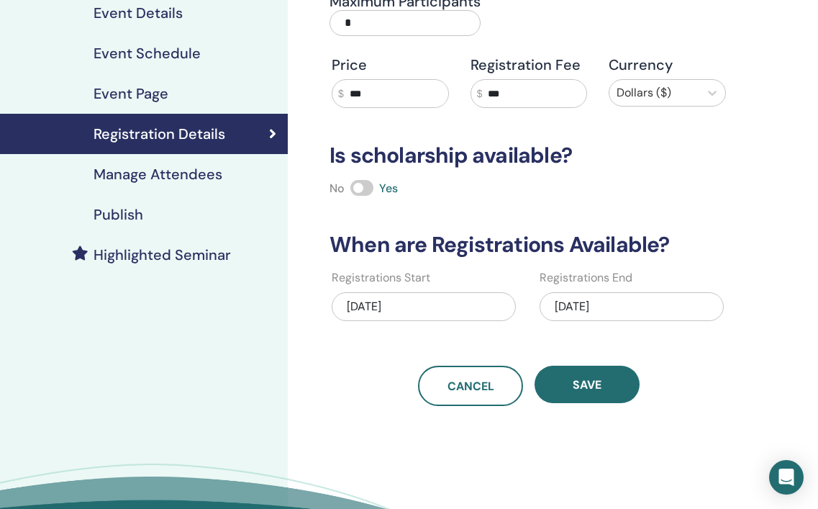
scroll to position [182, 0]
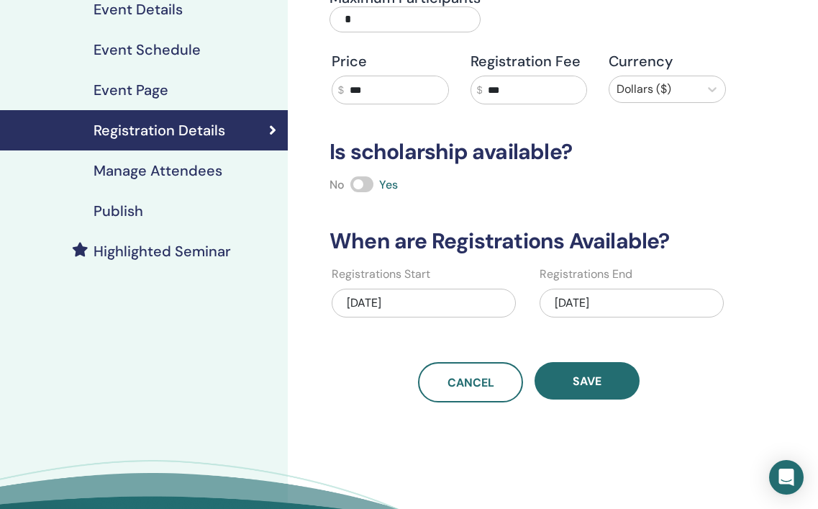
click at [171, 4] on h4 "Event Details" at bounding box center [138, 9] width 89 height 17
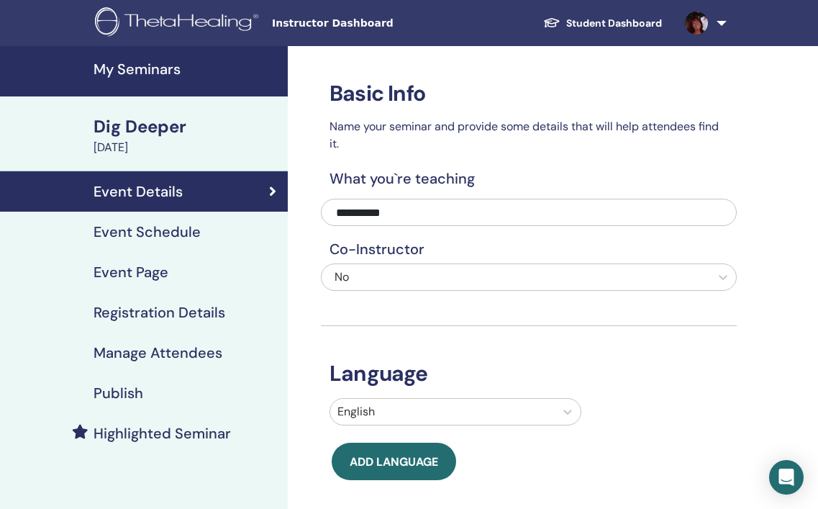
click at [142, 357] on h4 "Manage Attendees" at bounding box center [158, 352] width 129 height 17
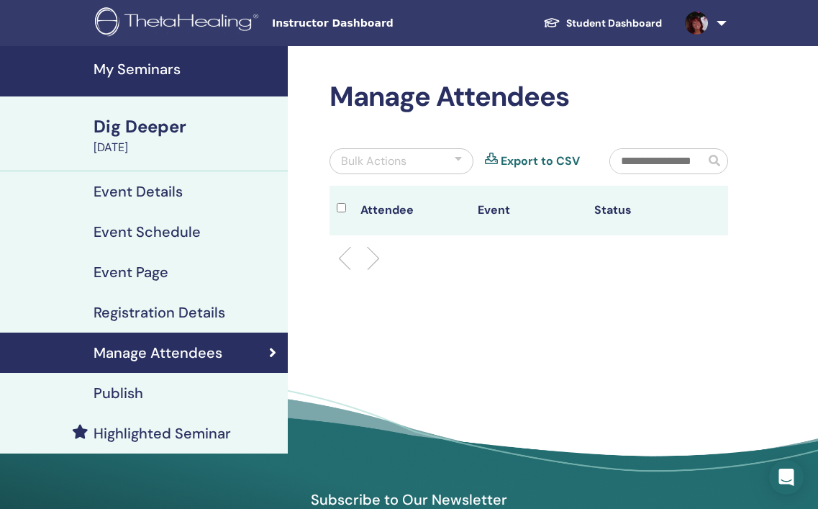
click at [150, 320] on h4 "Registration Details" at bounding box center [160, 312] width 132 height 17
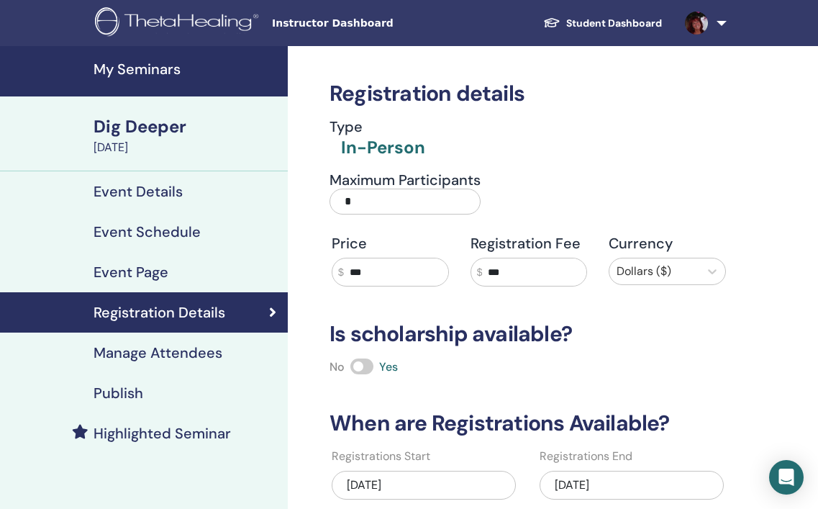
click at [163, 115] on div "Dig Deeper" at bounding box center [187, 126] width 186 height 24
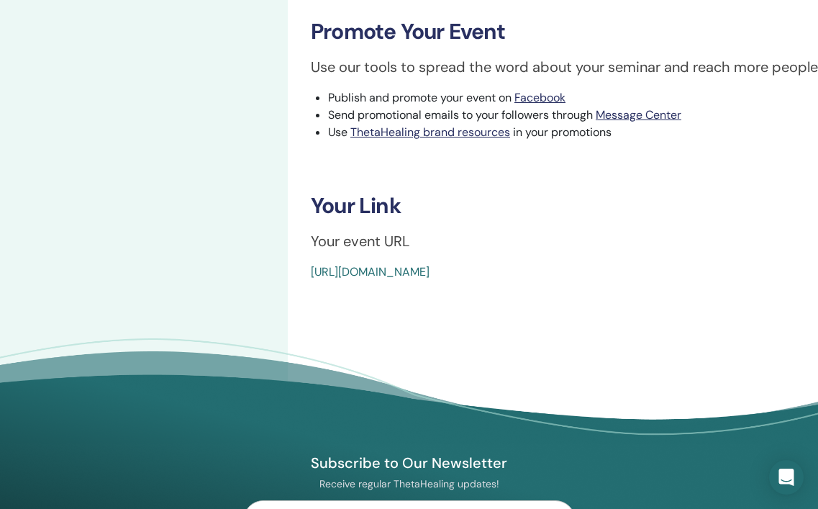
scroll to position [487, 0]
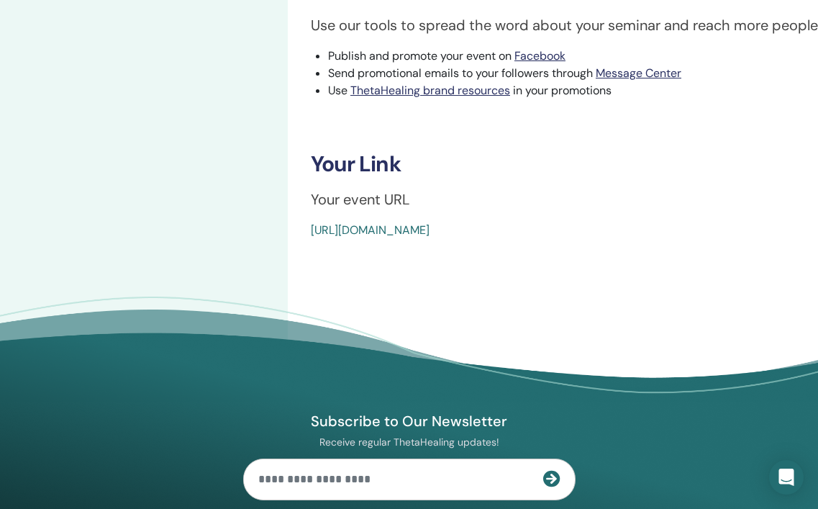
click at [358, 226] on link "https://www.thetahealing.com/seminar-376505-details.html" at bounding box center [370, 229] width 119 height 15
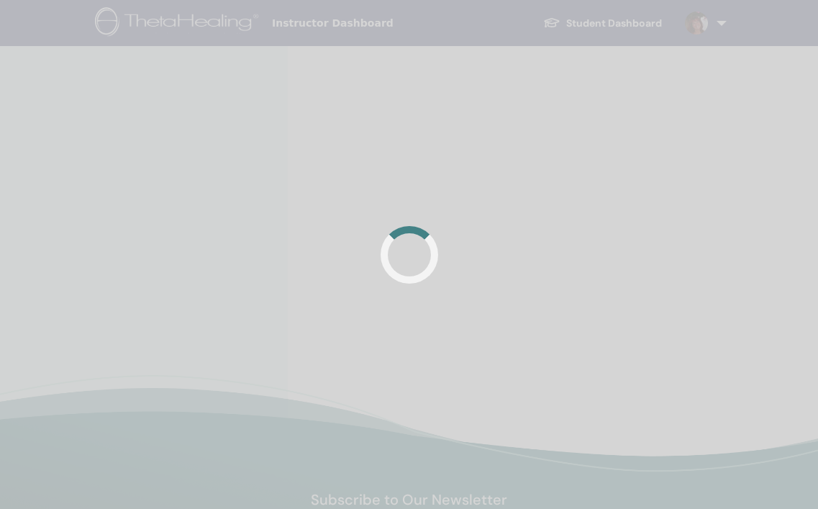
scroll to position [309, 0]
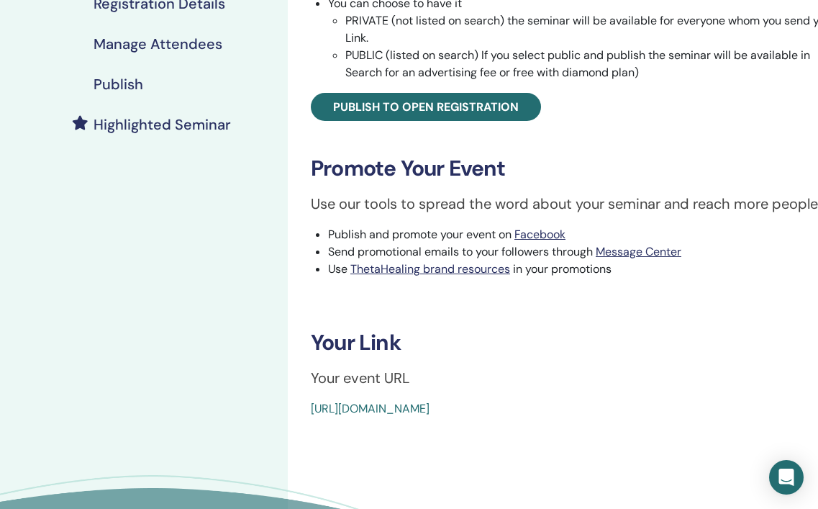
drag, startPoint x: 309, startPoint y: 407, endPoint x: 676, endPoint y: 415, distance: 367.1
click at [676, 415] on div "Dig Deeper Event Type In-Person Event Status Active Published Registrations 0/6…" at bounding box center [576, 95] width 558 height 646
copy link "https://www.thetahealing.com/seminar-376505-details.html"
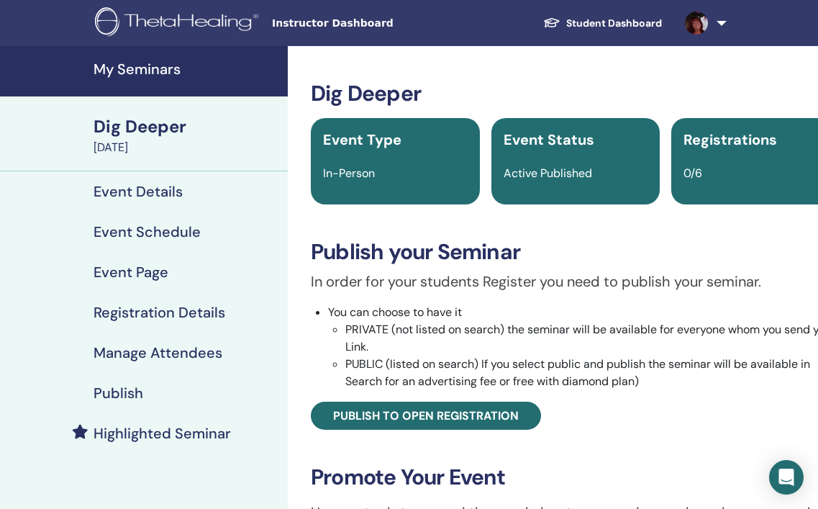
click at [153, 68] on h4 "My Seminars" at bounding box center [187, 68] width 186 height 17
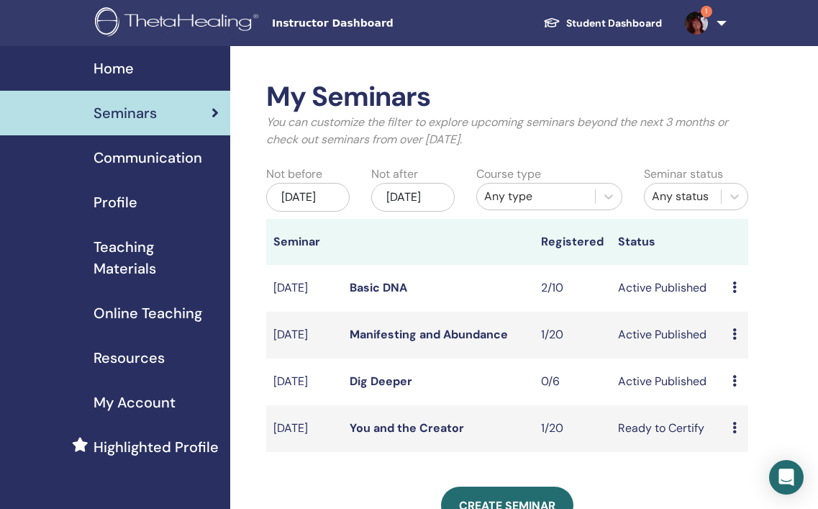
click at [416, 342] on link "Manifesting and Abundance" at bounding box center [429, 334] width 158 height 15
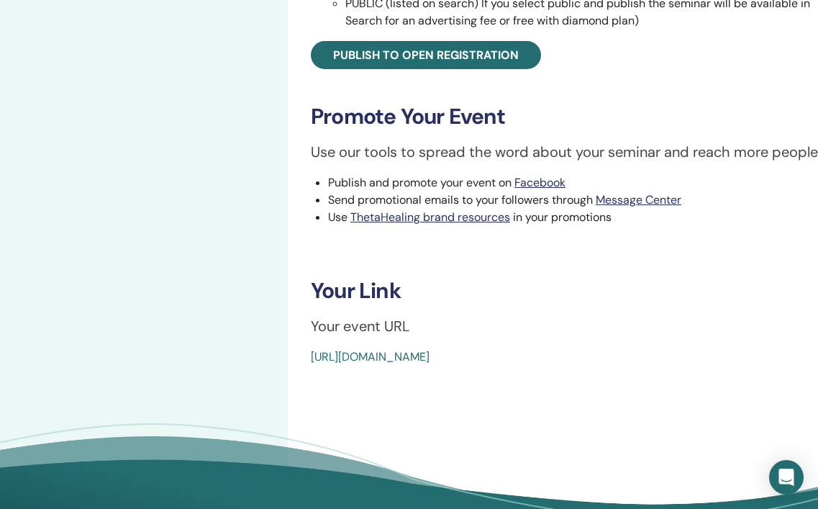
scroll to position [697, 0]
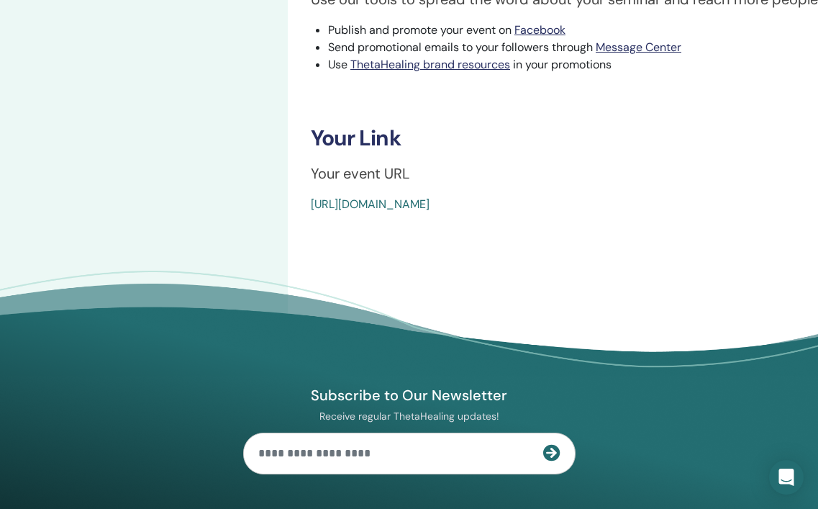
drag, startPoint x: 310, startPoint y: 200, endPoint x: 696, endPoint y: 208, distance: 385.8
copy link "[URL][DOMAIN_NAME]"
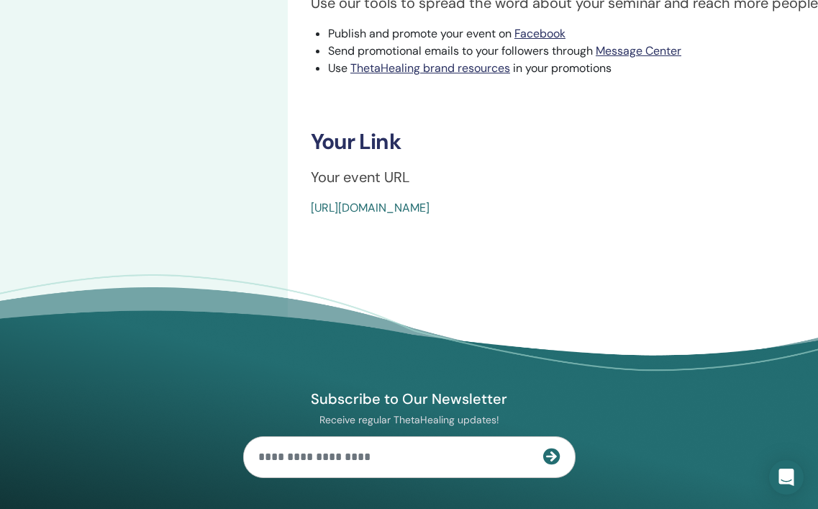
scroll to position [0, 0]
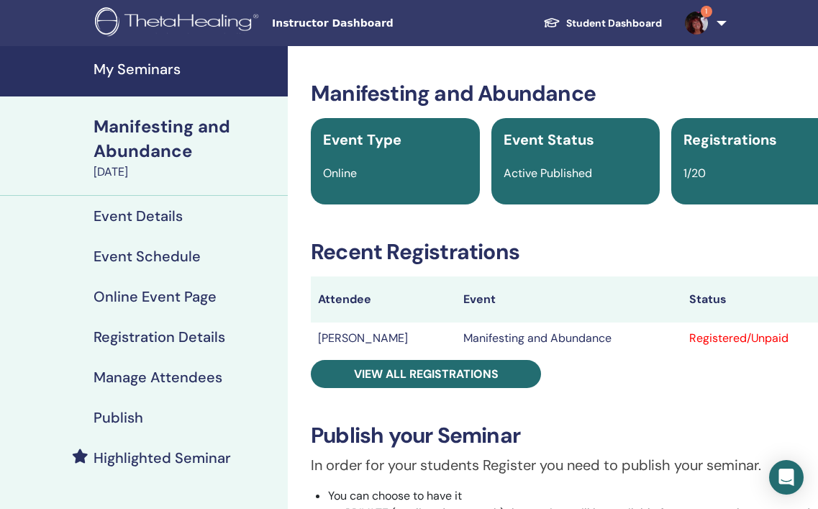
click at [702, 26] on img at bounding box center [696, 23] width 23 height 23
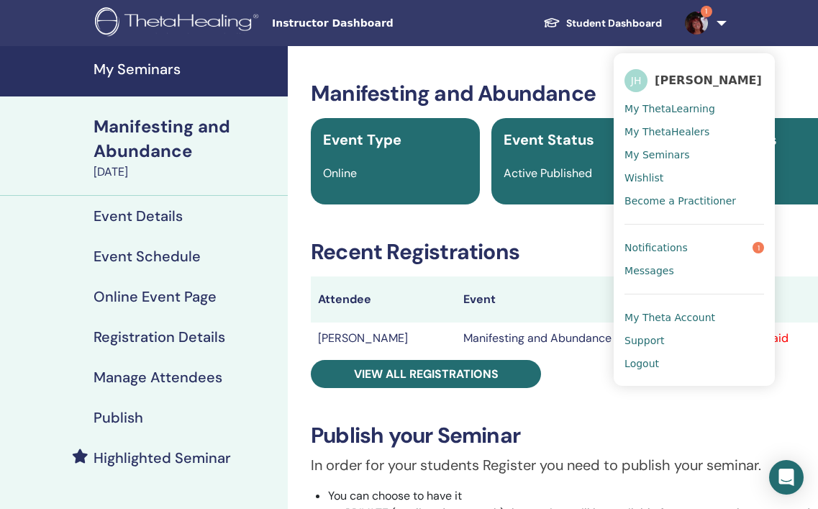
click at [665, 253] on span "Notifications" at bounding box center [656, 247] width 63 height 13
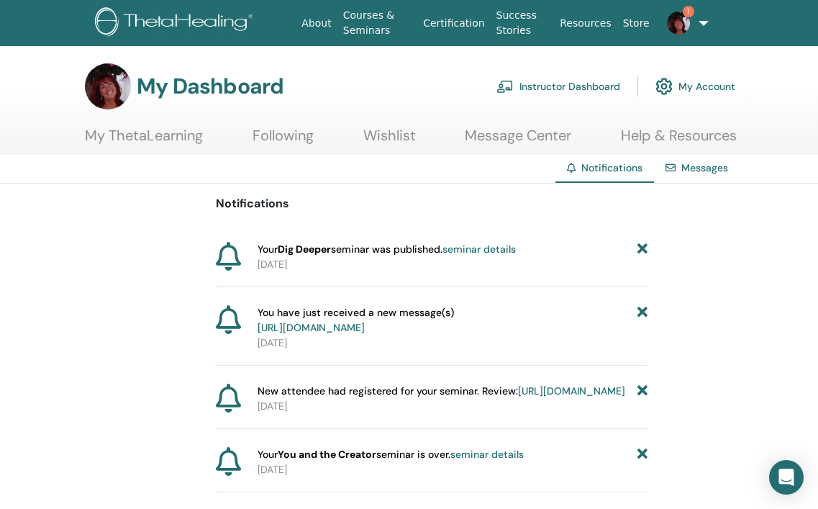
click at [697, 23] on link "1" at bounding box center [677, 23] width 42 height 46
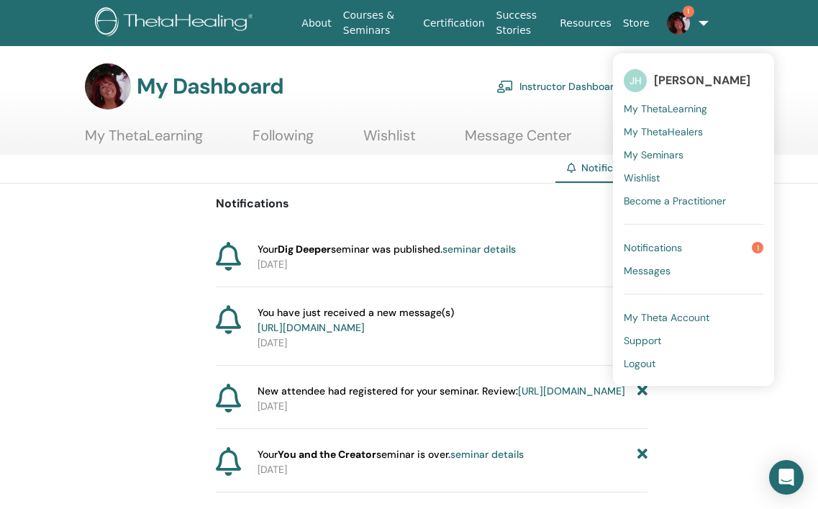
click at [659, 247] on span "Notifications" at bounding box center [653, 247] width 58 height 13
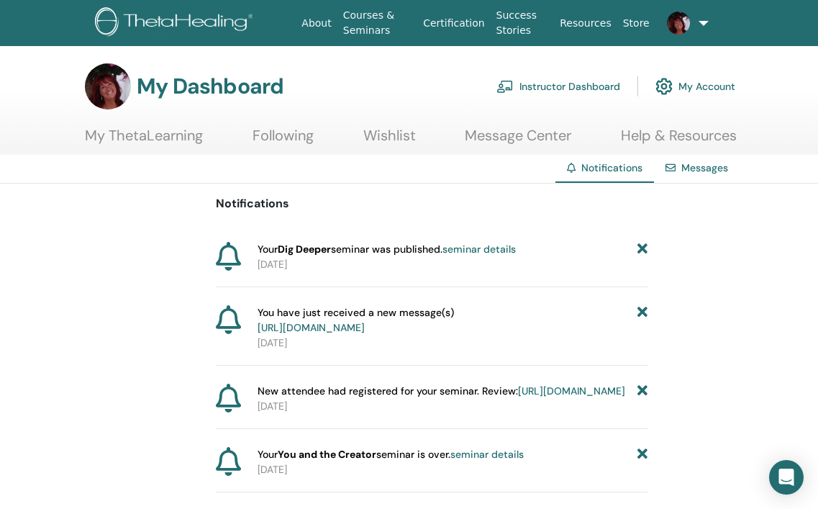
click at [590, 86] on link "Instructor Dashboard" at bounding box center [559, 87] width 124 height 32
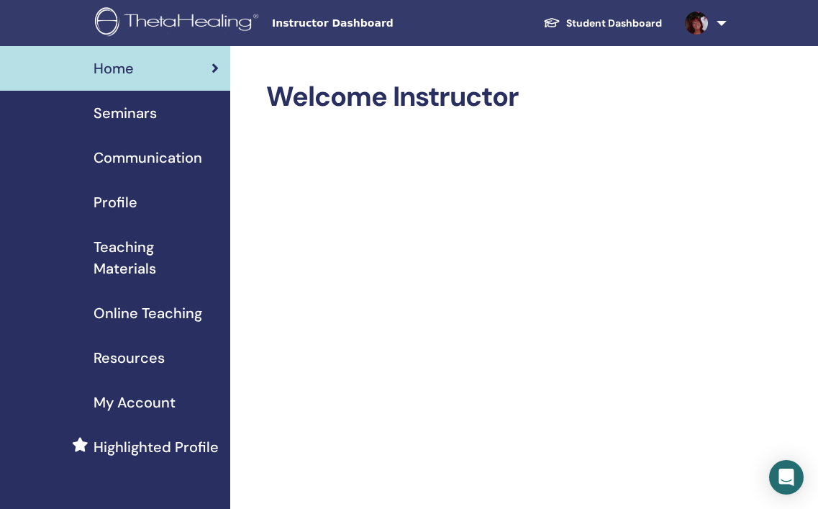
click at [131, 115] on span "Seminars" at bounding box center [125, 113] width 63 height 22
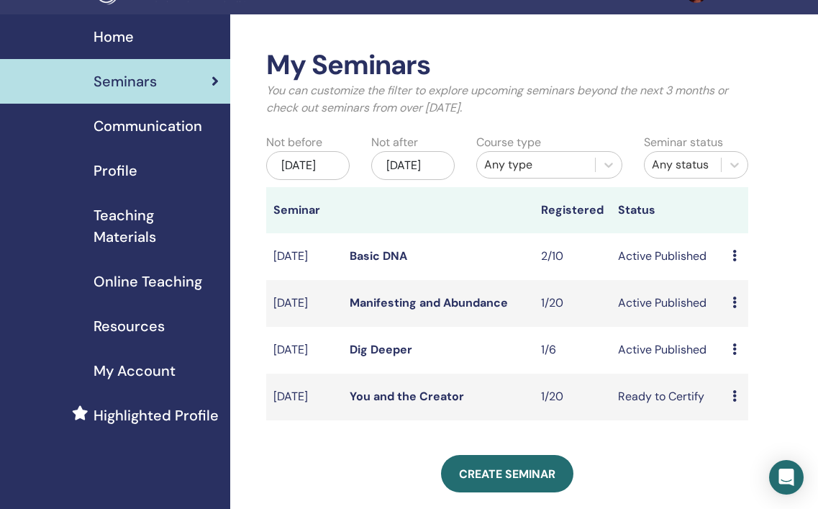
scroll to position [44, 0]
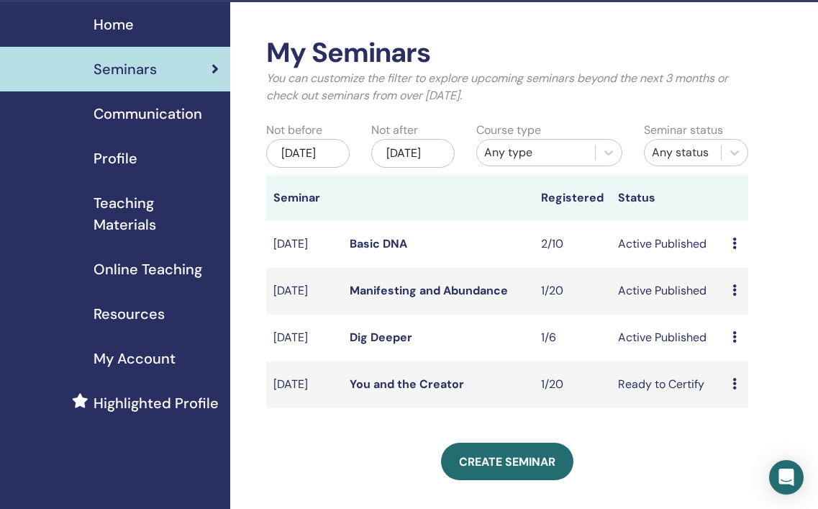
click at [461, 298] on link "Manifesting and Abundance" at bounding box center [429, 290] width 158 height 15
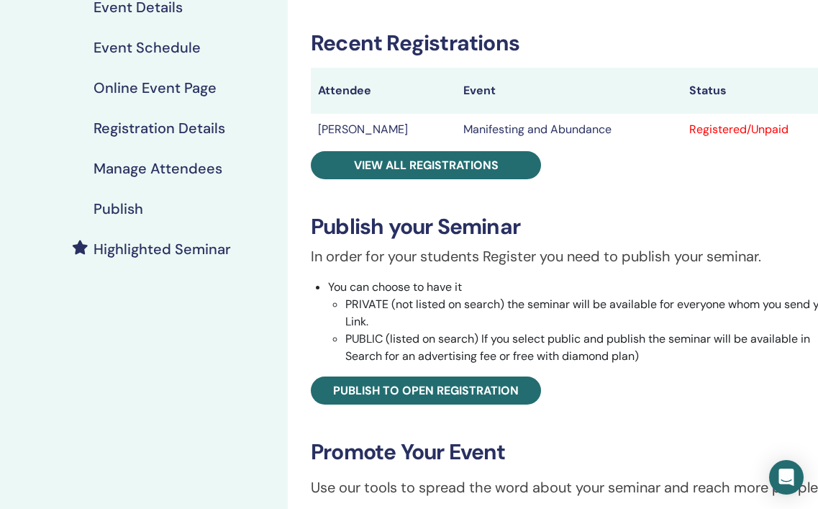
scroll to position [166, 0]
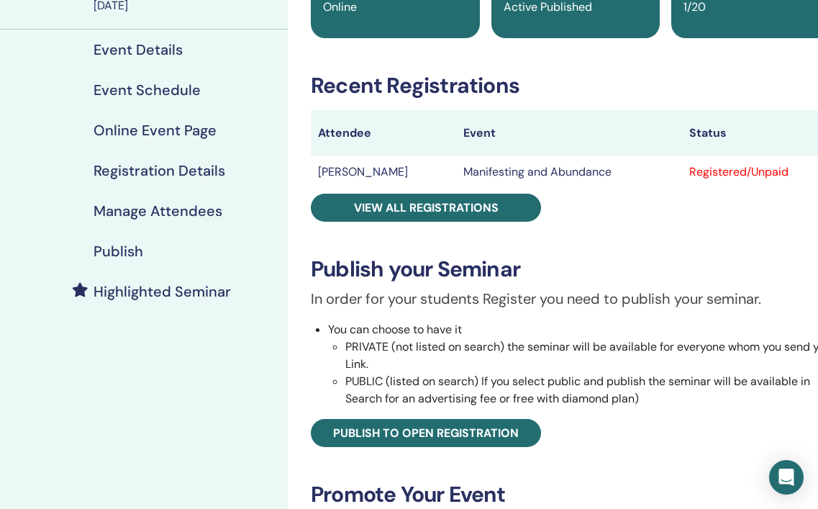
click at [194, 171] on h4 "Registration Details" at bounding box center [160, 170] width 132 height 17
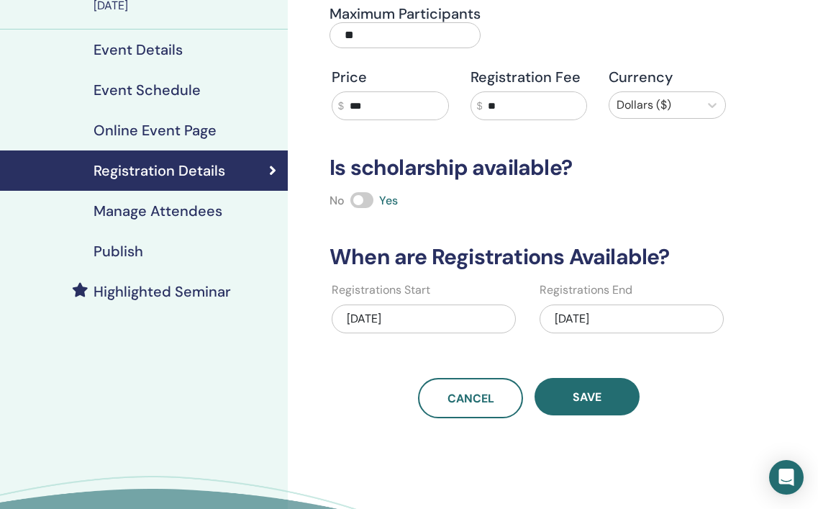
click at [208, 208] on h4 "Manage Attendees" at bounding box center [158, 210] width 129 height 17
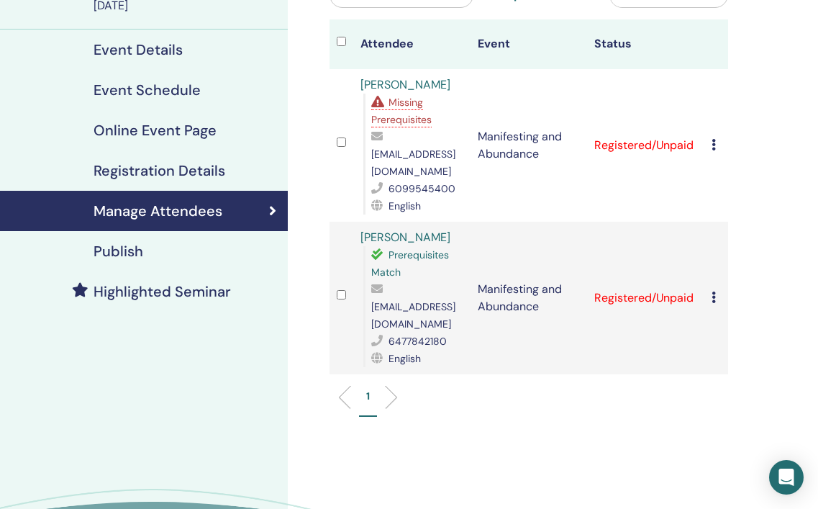
click at [404, 110] on div "Missing Prerequisites" at bounding box center [417, 111] width 92 height 35
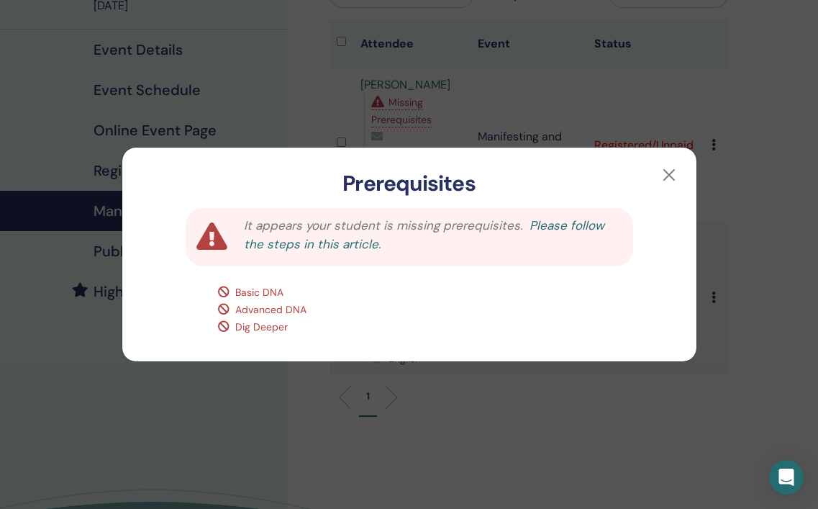
click at [335, 247] on link "Please follow the steps in this article." at bounding box center [424, 234] width 361 height 35
click at [669, 176] on button "button" at bounding box center [669, 174] width 23 height 23
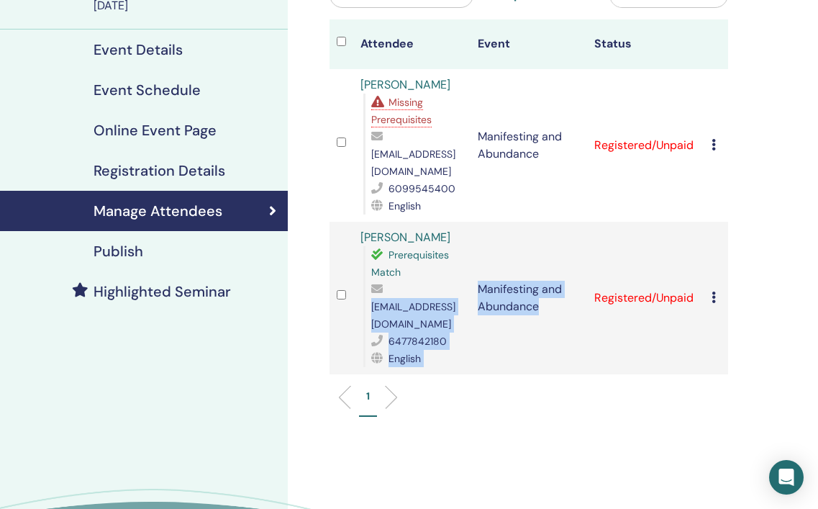
drag, startPoint x: 372, startPoint y: 289, endPoint x: 471, endPoint y: 291, distance: 98.6
click at [471, 291] on tr "Fatemeh Nezhad Prerequisites Match yasigon1@yahoo.com 6477842180 English Manife…" at bounding box center [529, 298] width 399 height 153
click at [471, 291] on td "Manifesting and Abundance" at bounding box center [529, 298] width 117 height 153
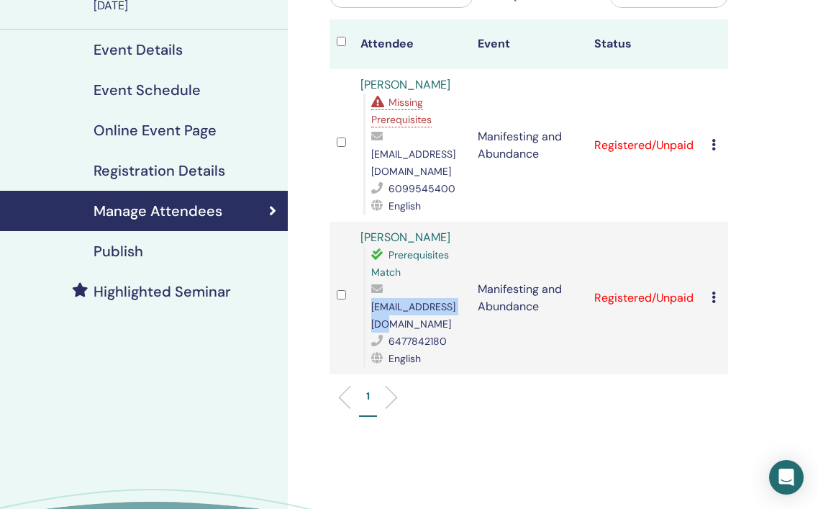
drag, startPoint x: 469, startPoint y: 290, endPoint x: 363, endPoint y: 291, distance: 106.5
click at [363, 291] on div "Prerequisites Match yasigon1@yahoo.com 6477842180 English" at bounding box center [413, 306] width 100 height 121
copy span "yasigon1@yahoo.com"
drag, startPoint x: 449, startPoint y: 219, endPoint x: 360, endPoint y: 221, distance: 89.3
click at [361, 229] on div "Fatemeh Nezhad Prerequisites Match yasigon1@yahoo.com 6477842180 English" at bounding box center [412, 298] width 103 height 138
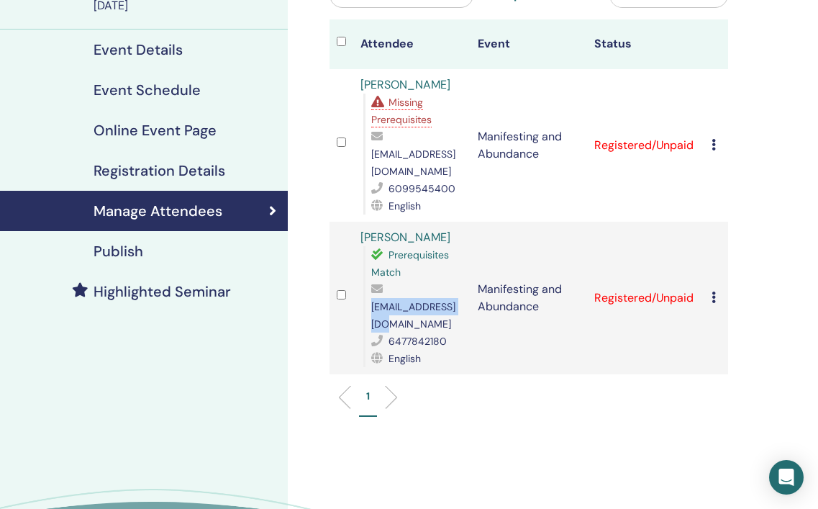
copy link "Fatemeh Nezhad"
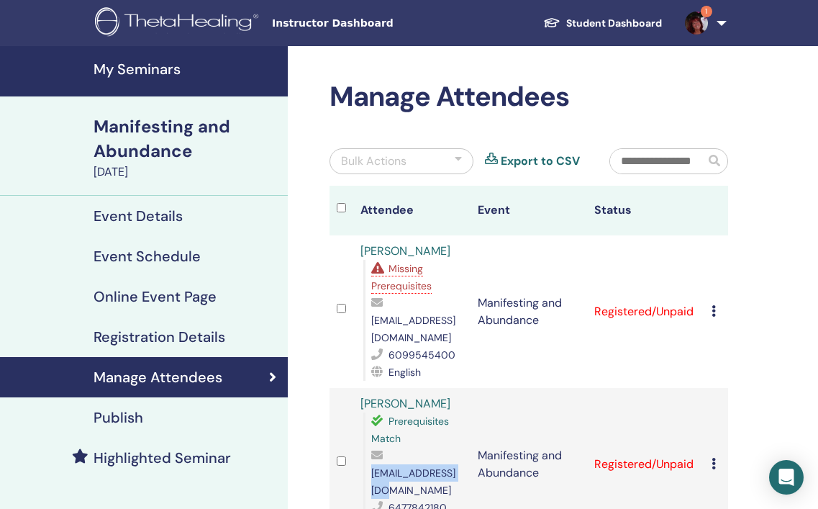
click at [139, 75] on h4 "My Seminars" at bounding box center [187, 68] width 186 height 17
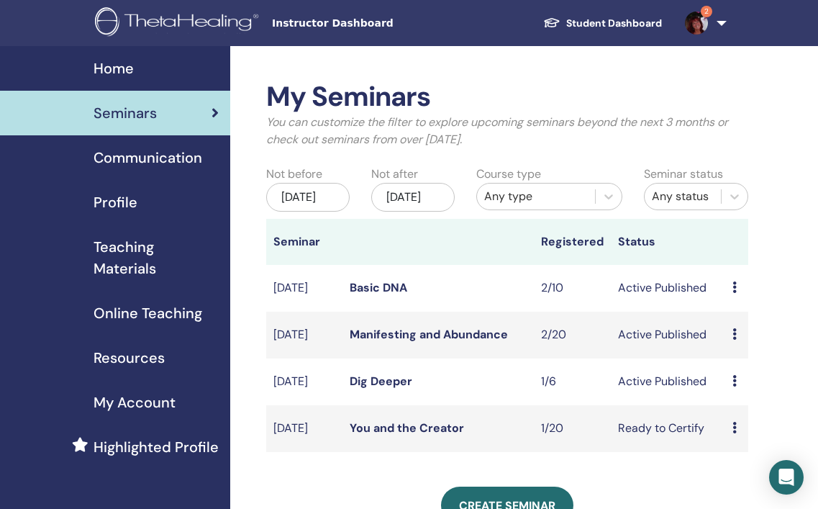
click at [391, 389] on link "Dig Deeper" at bounding box center [381, 381] width 63 height 15
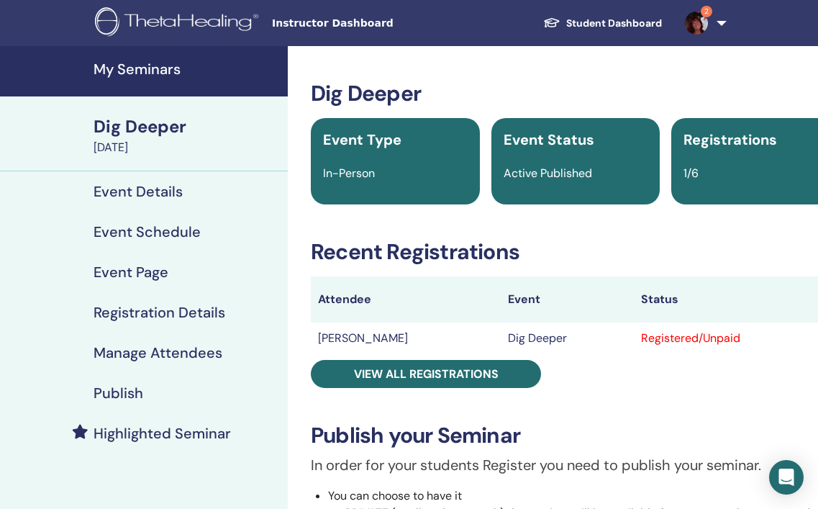
click at [667, 340] on div "Registered/Unpaid" at bounding box center [737, 338] width 192 height 17
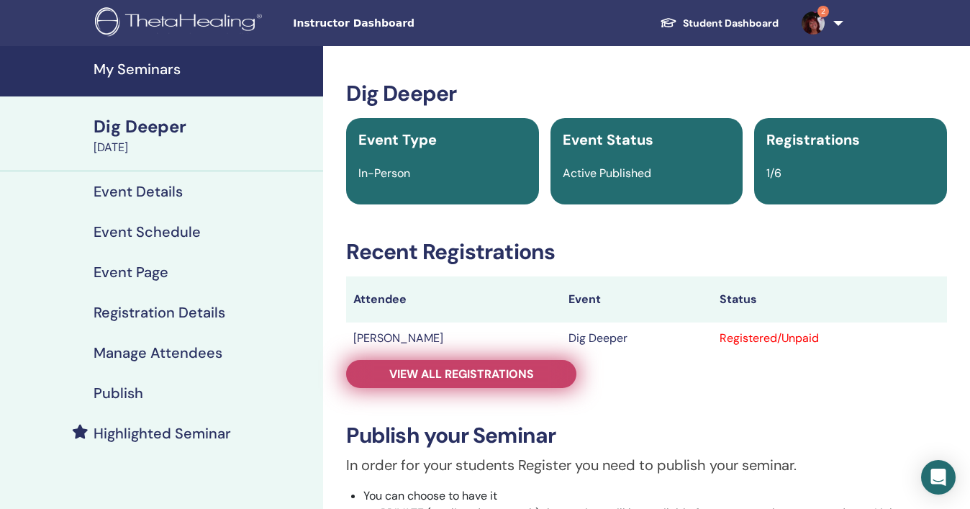
click at [498, 381] on span "View all registrations" at bounding box center [461, 373] width 145 height 15
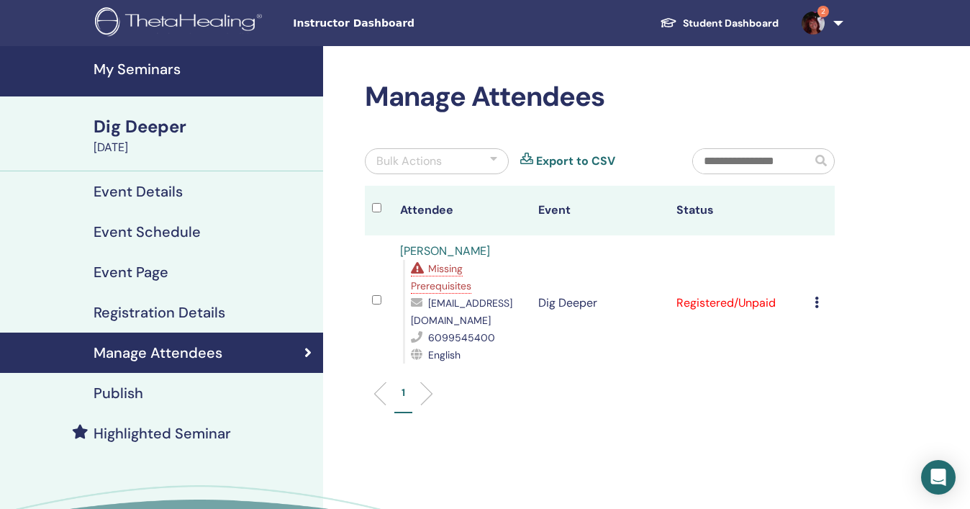
click at [815, 297] on icon at bounding box center [817, 303] width 4 height 12
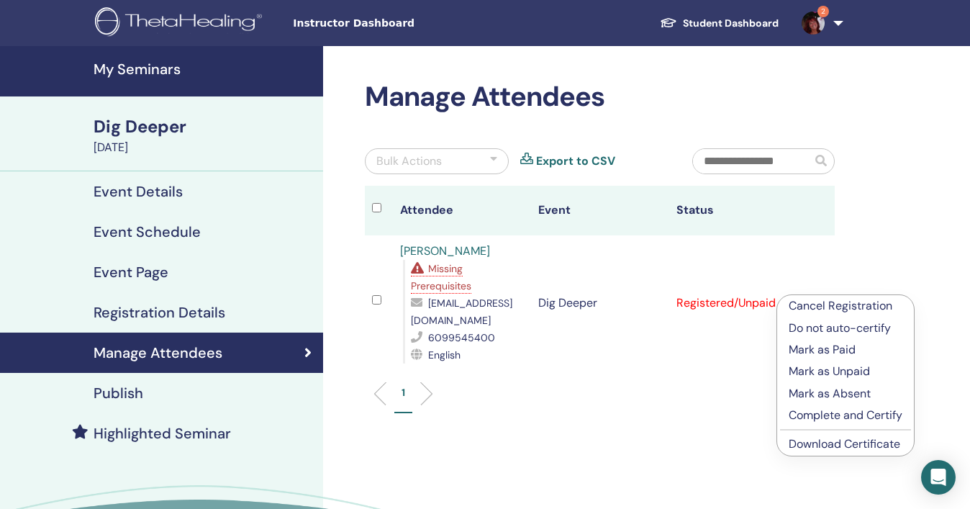
click at [818, 349] on p "Mark as Paid" at bounding box center [846, 349] width 114 height 17
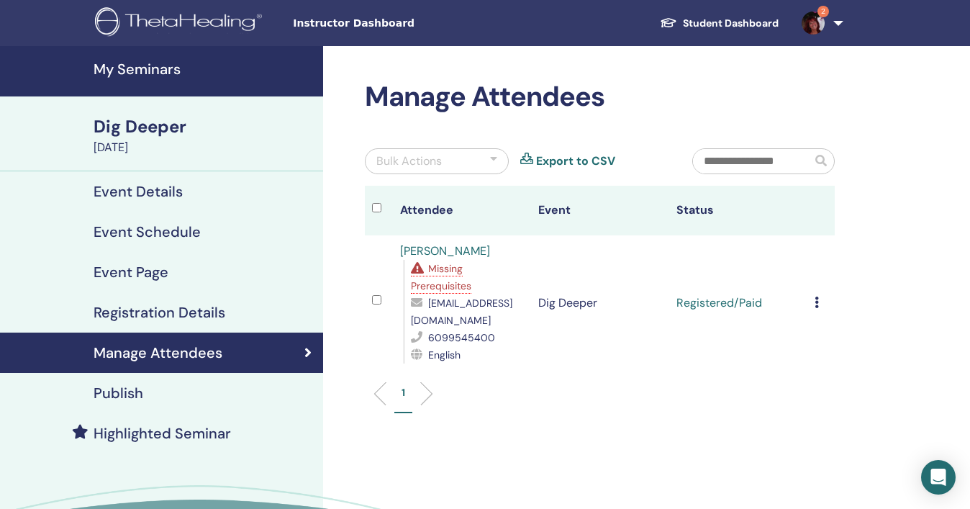
click at [444, 268] on span "Missing Prerequisites" at bounding box center [441, 277] width 60 height 30
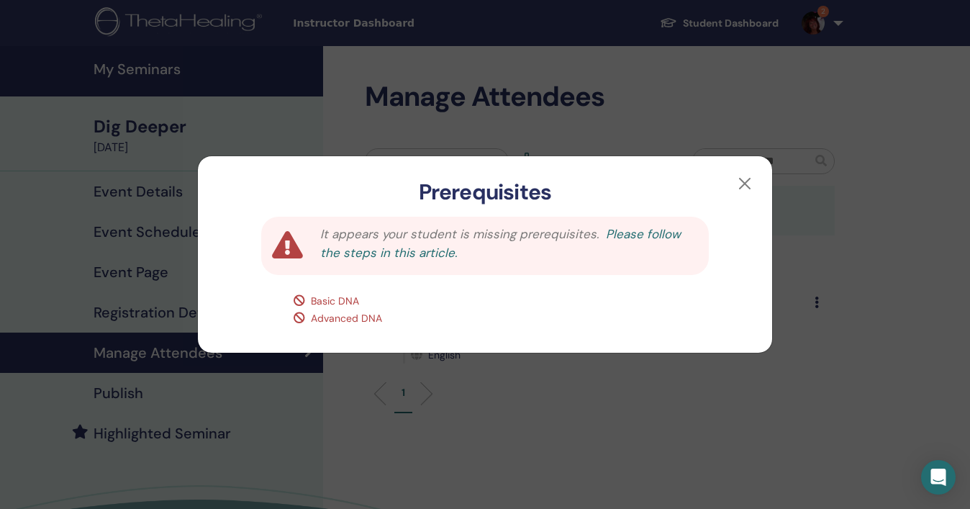
click at [413, 255] on link "Please follow the steps in this article." at bounding box center [500, 243] width 361 height 35
click at [744, 184] on button "button" at bounding box center [744, 183] width 23 height 23
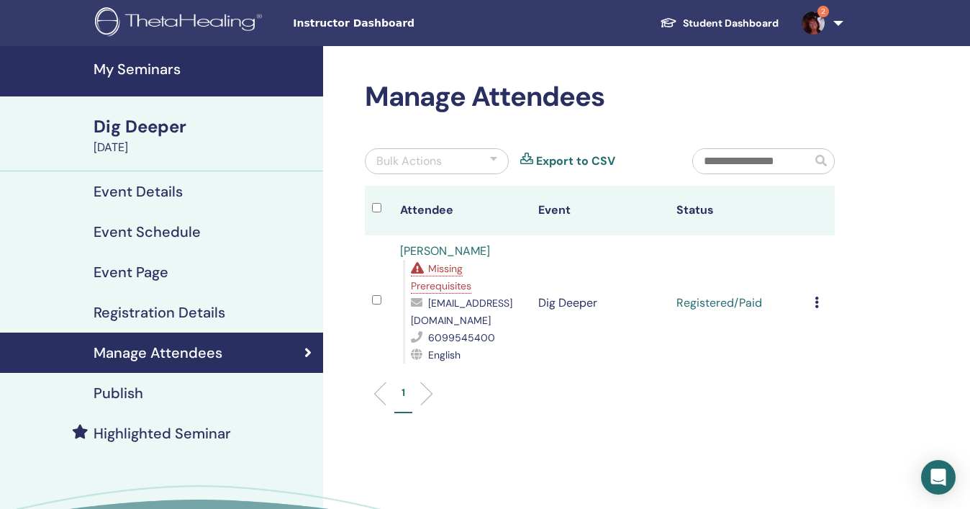
click at [834, 20] on link "2" at bounding box center [819, 23] width 59 height 46
